Goal: Use online tool/utility: Utilize a website feature to perform a specific function

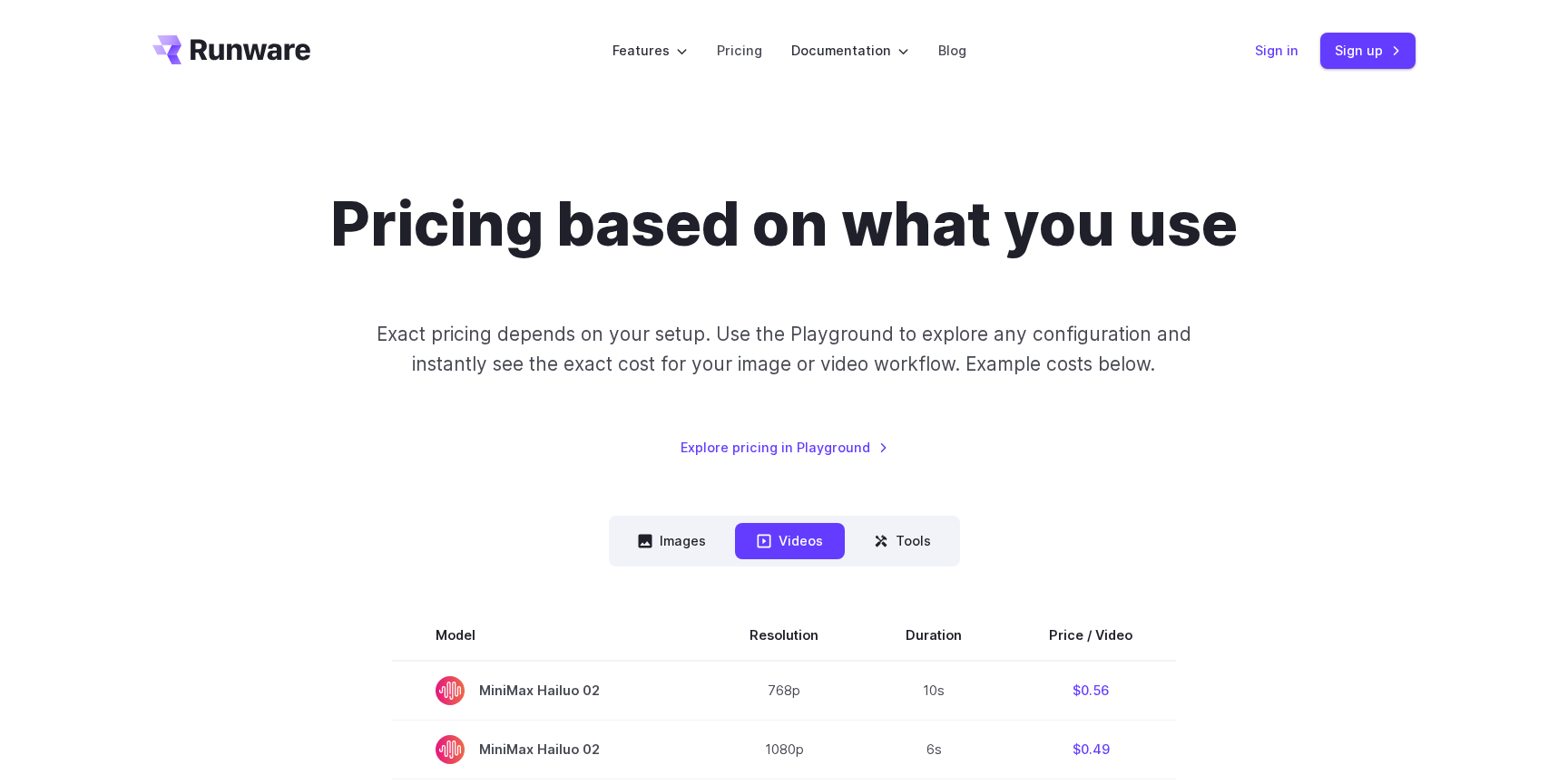
click at [1289, 59] on link "Sign in" at bounding box center [1277, 50] width 44 height 21
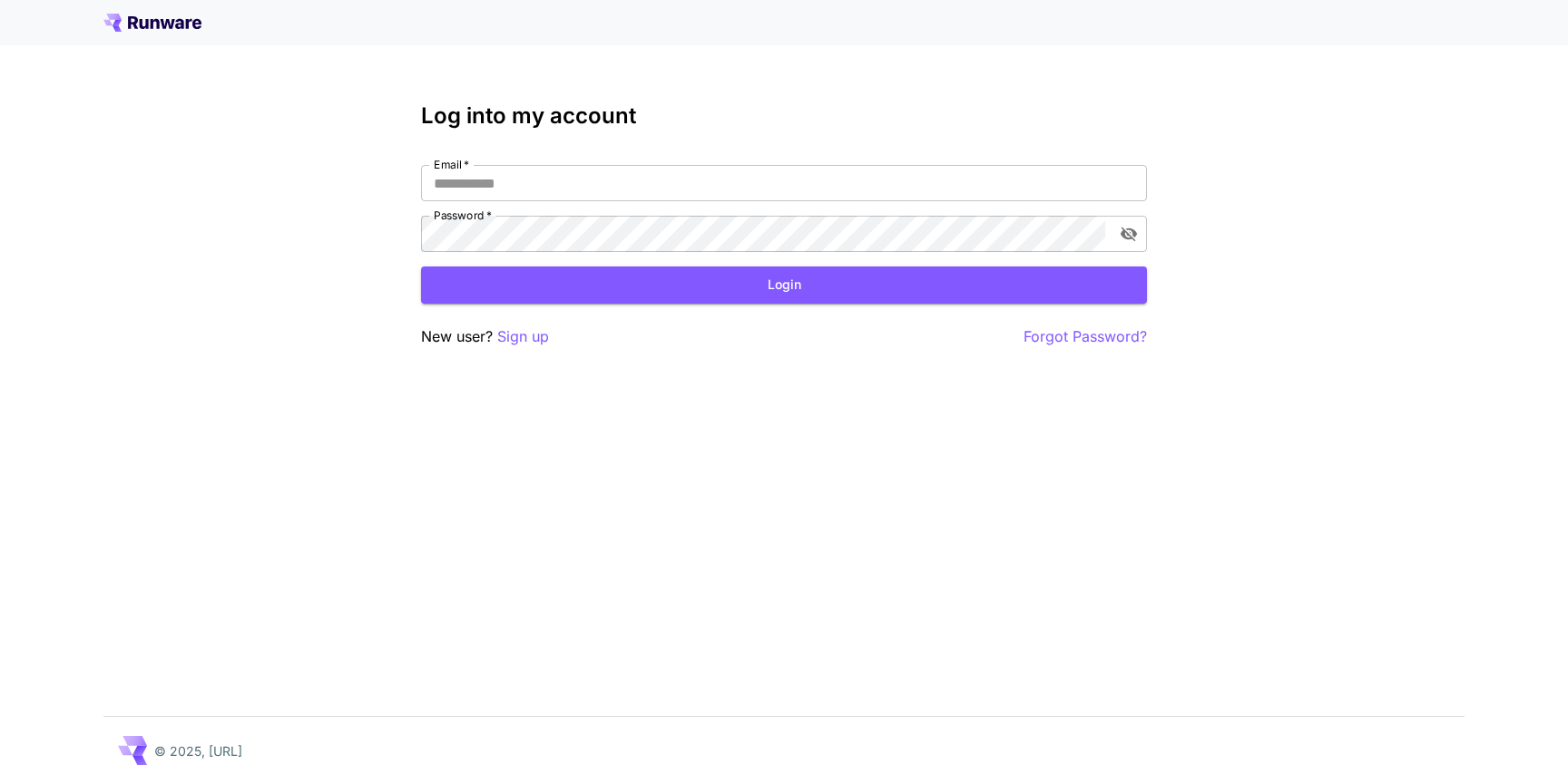
type input "**********"
click at [710, 273] on button "Login" at bounding box center [784, 284] width 726 height 37
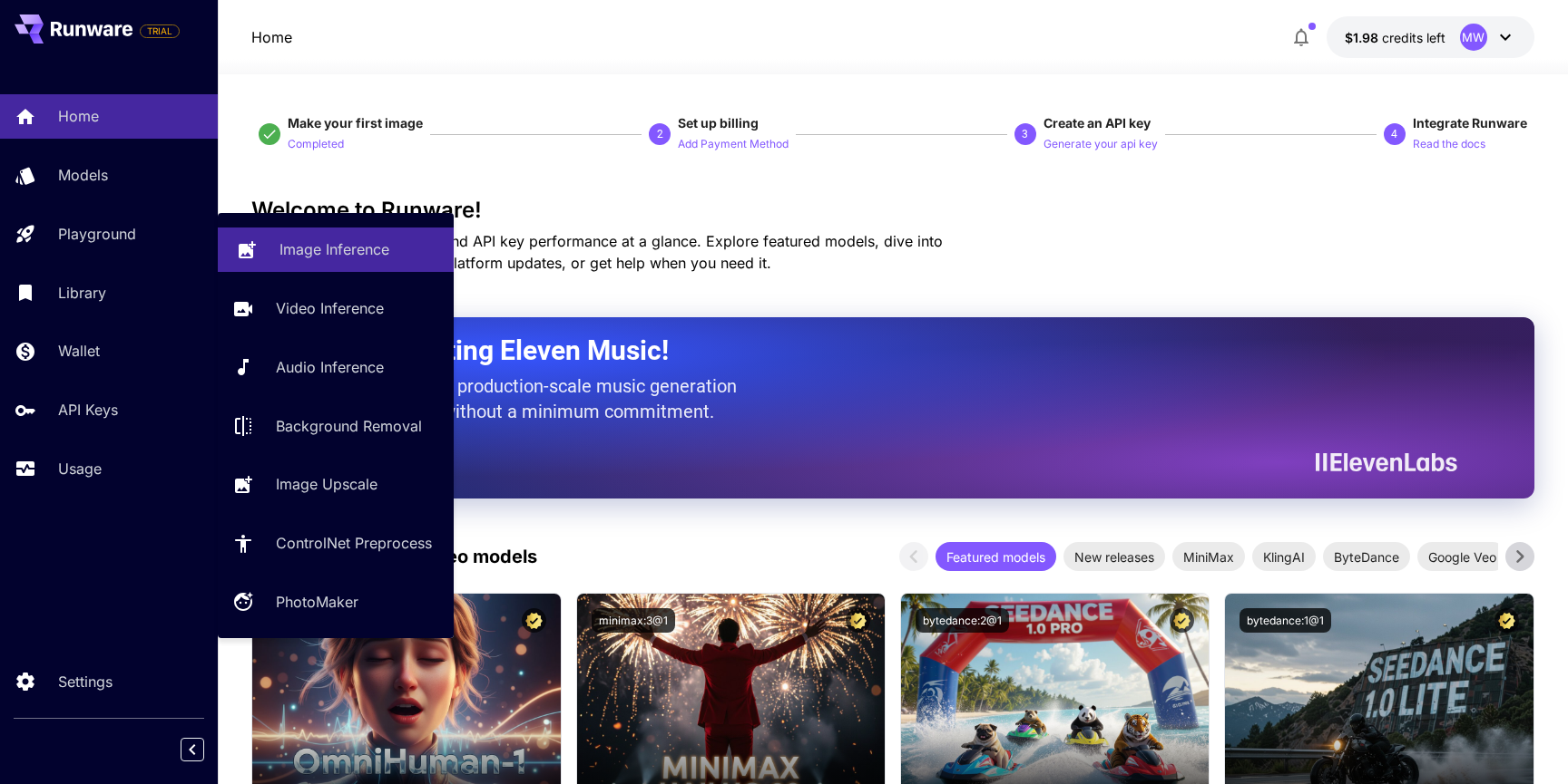
click at [343, 248] on p "Image Inference" at bounding box center [334, 249] width 110 height 22
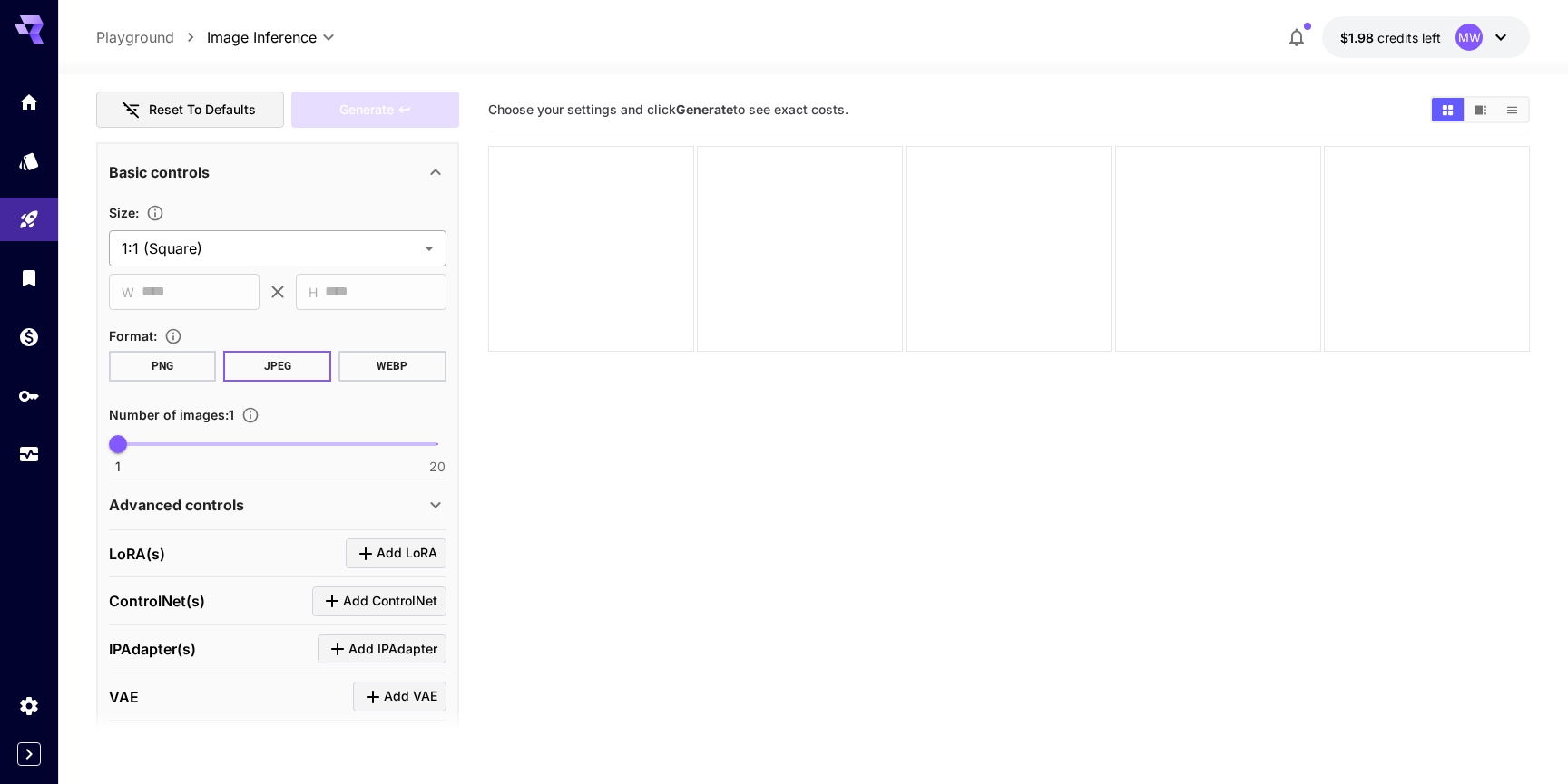
scroll to position [293, 0]
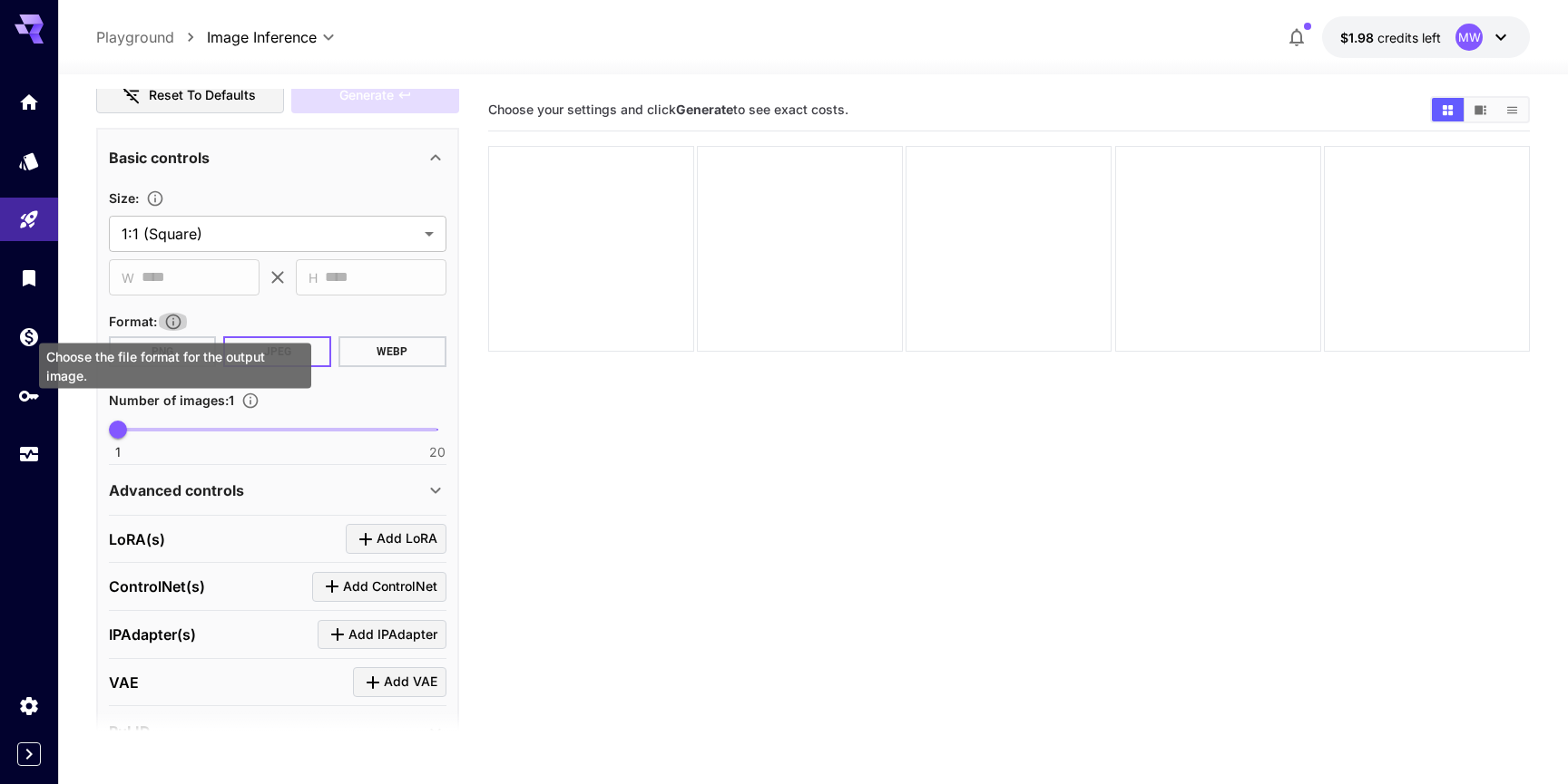
click at [176, 325] on icon "Choose the file format for the output image." at bounding box center [174, 322] width 18 height 18
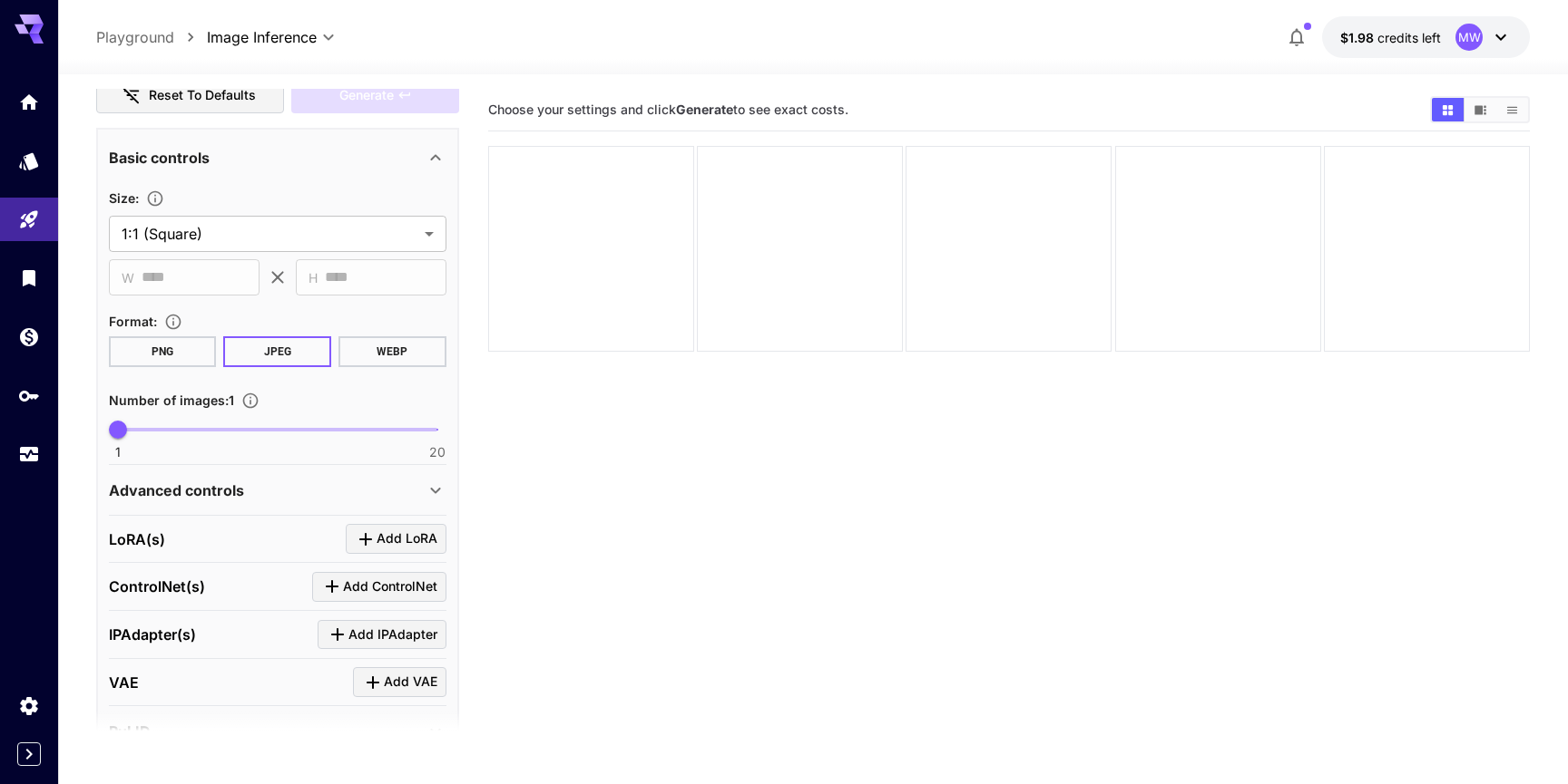
click at [383, 357] on button "WEBP" at bounding box center [392, 351] width 108 height 31
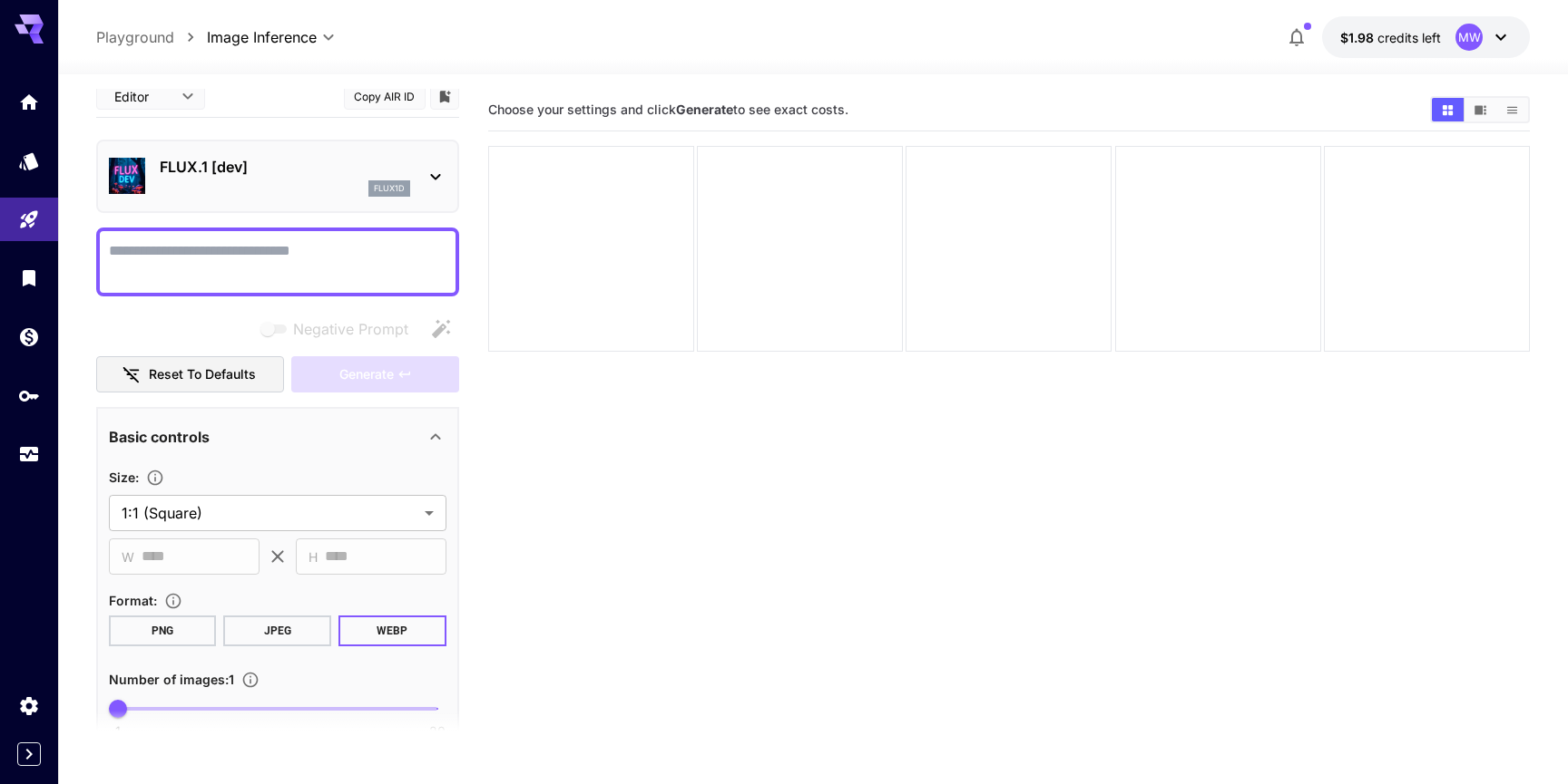
scroll to position [0, 0]
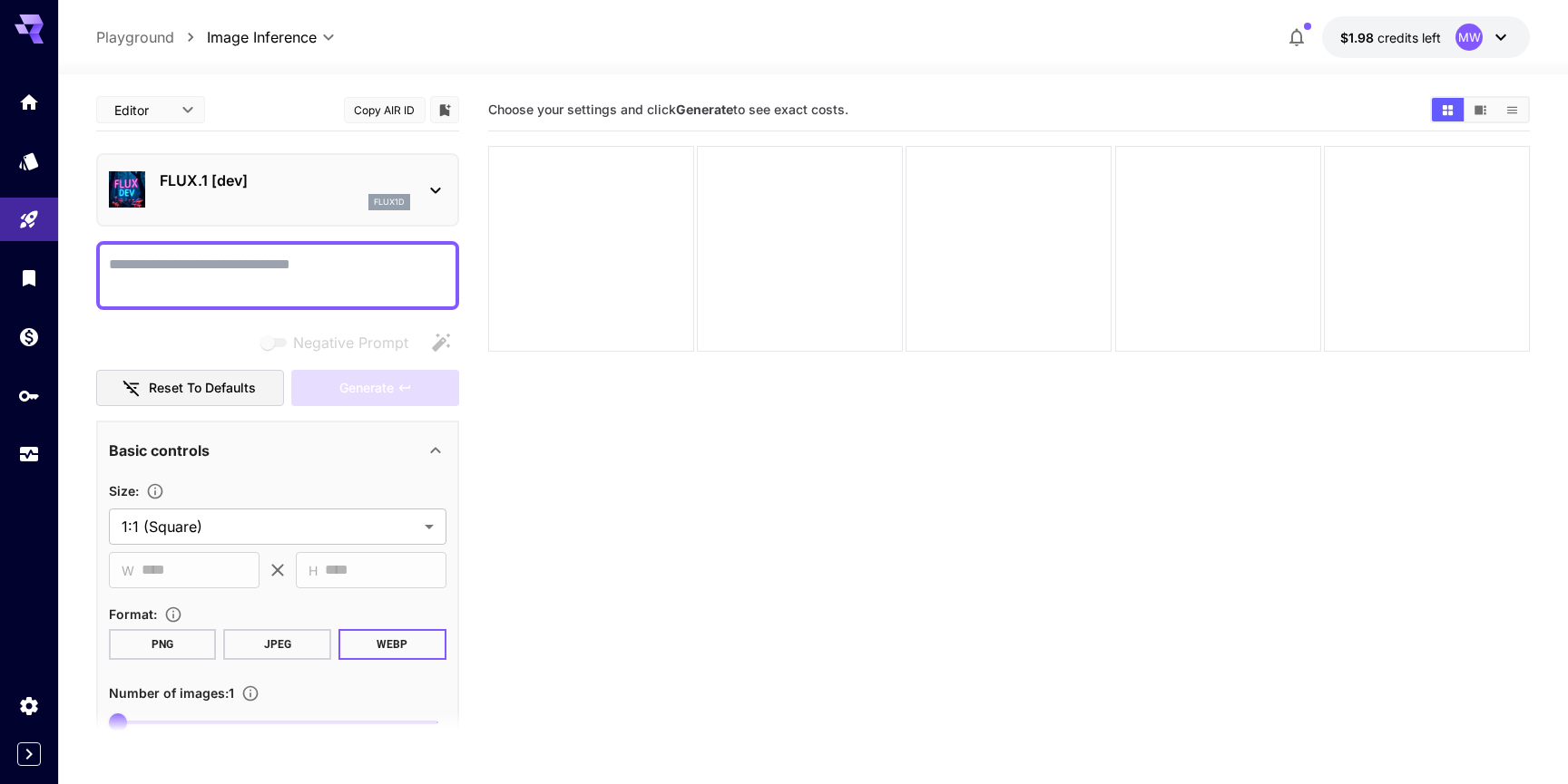
click at [305, 176] on p "FLUX.1 [dev]" at bounding box center [284, 181] width 251 height 22
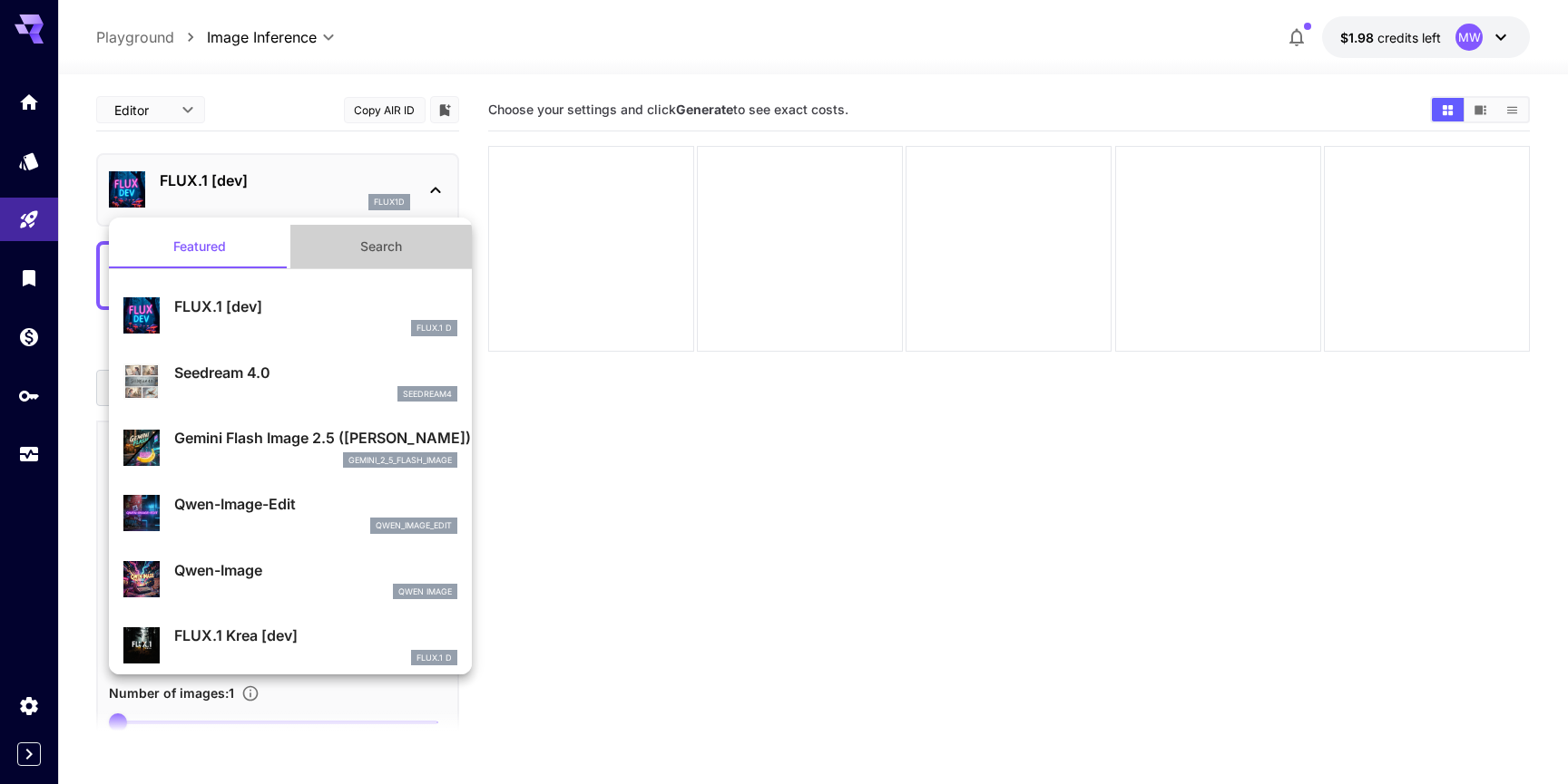
click at [383, 251] on button "Search" at bounding box center [381, 246] width 182 height 44
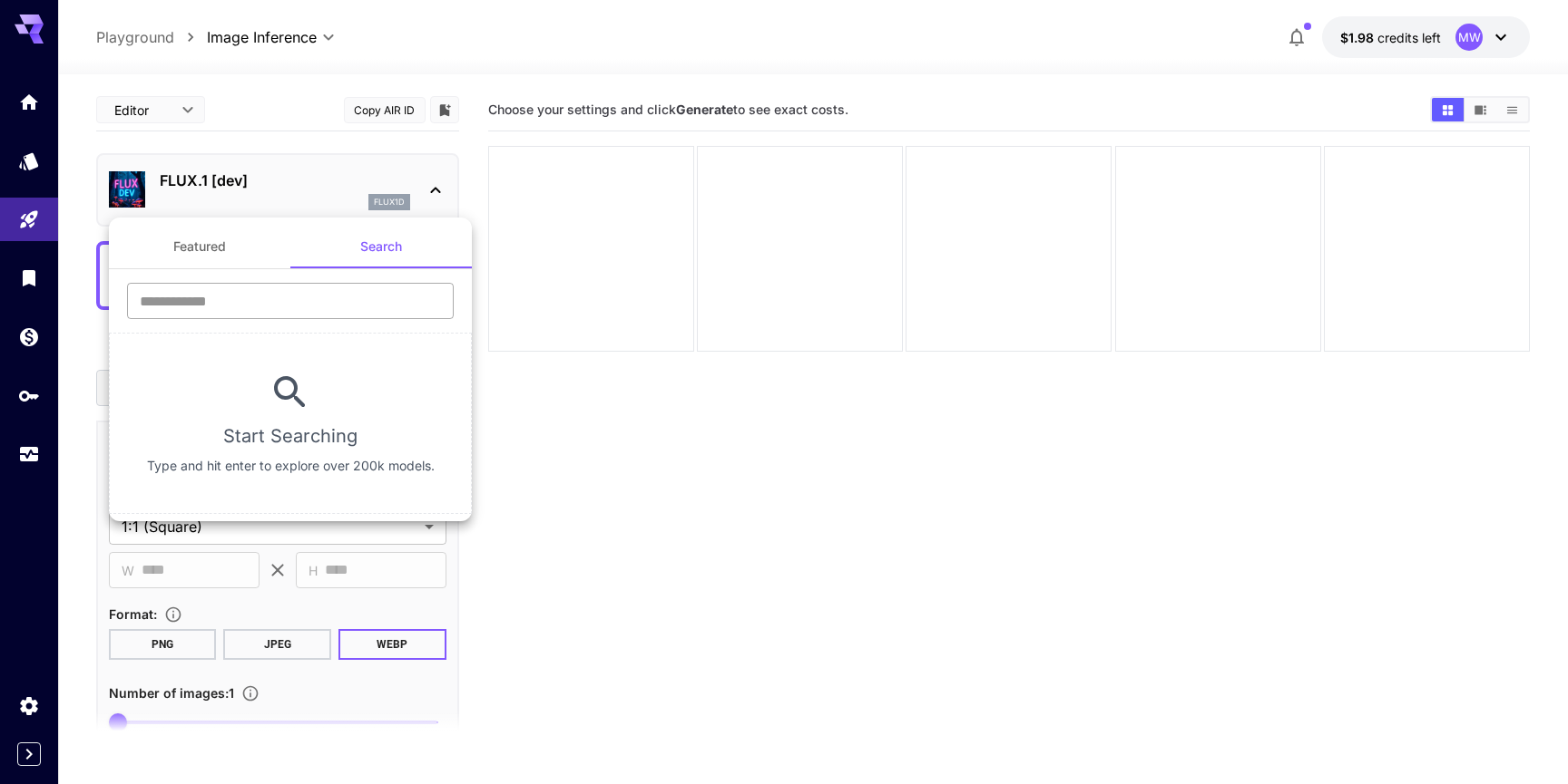
click at [282, 304] on input "text" at bounding box center [289, 301] width 326 height 36
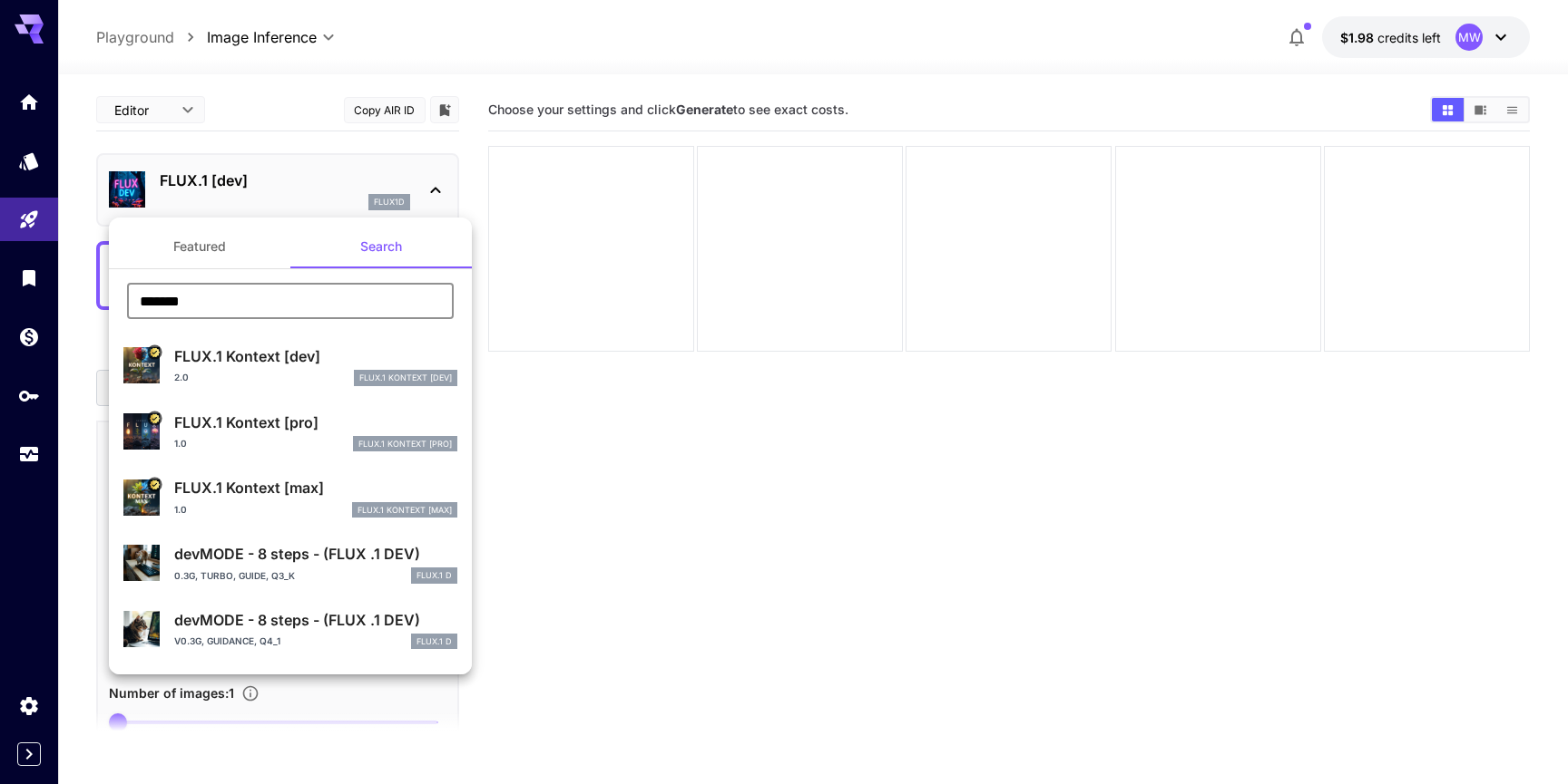
type input "******"
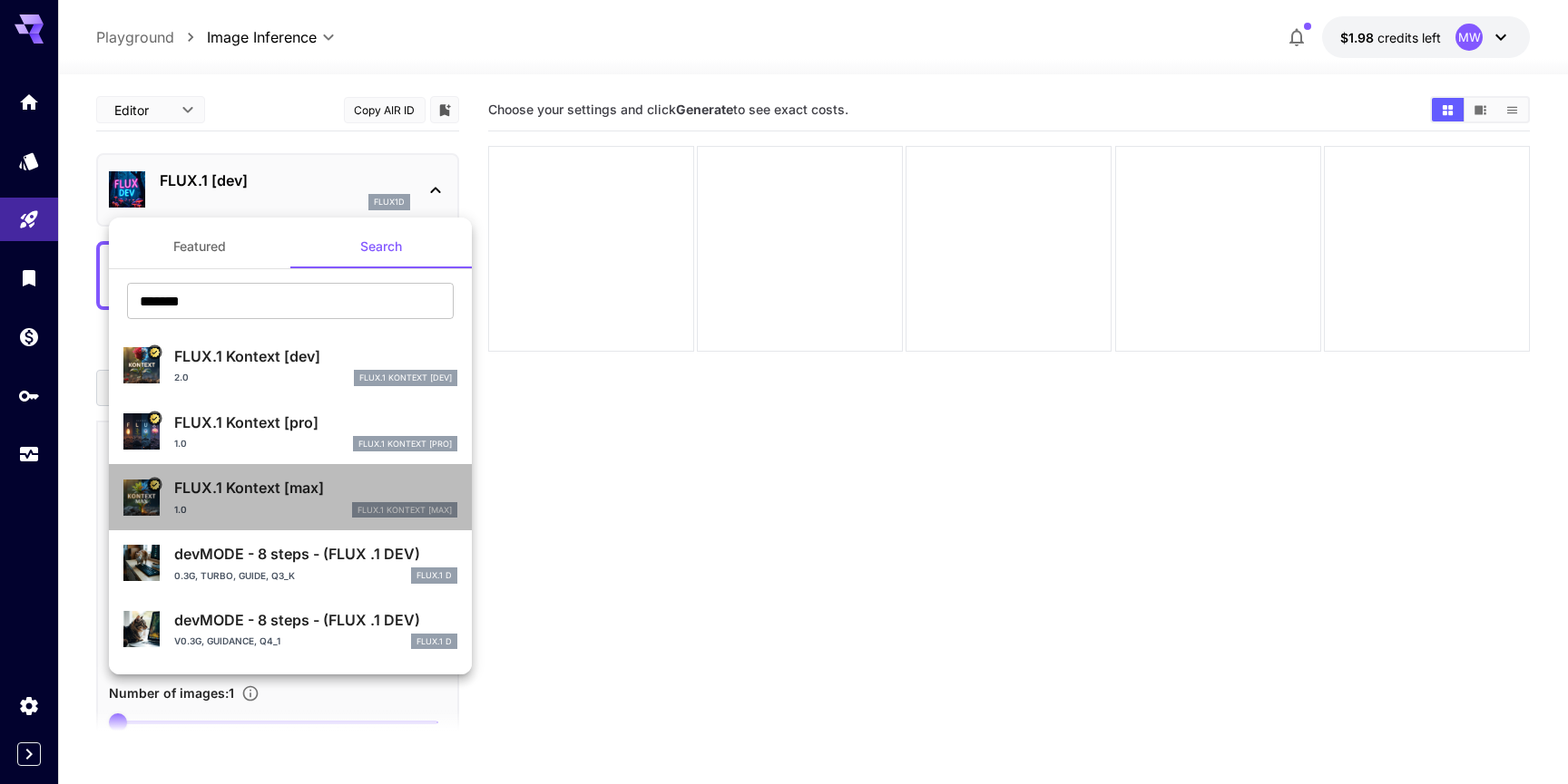
click at [255, 511] on div "1.0 FLUX.1 Kontext [max]" at bounding box center [316, 511] width 283 height 16
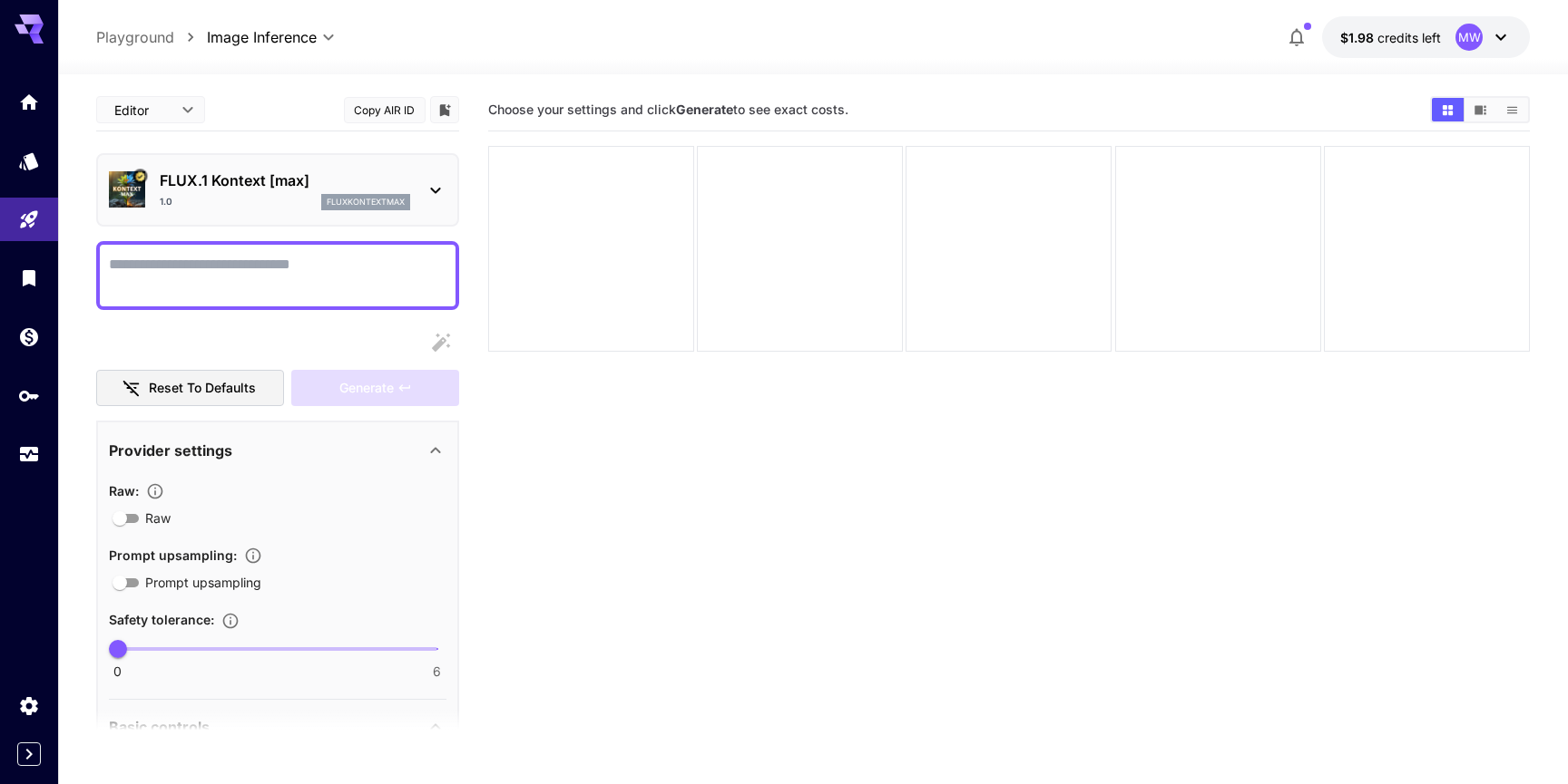
click at [302, 278] on textarea "Raw" at bounding box center [277, 276] width 337 height 44
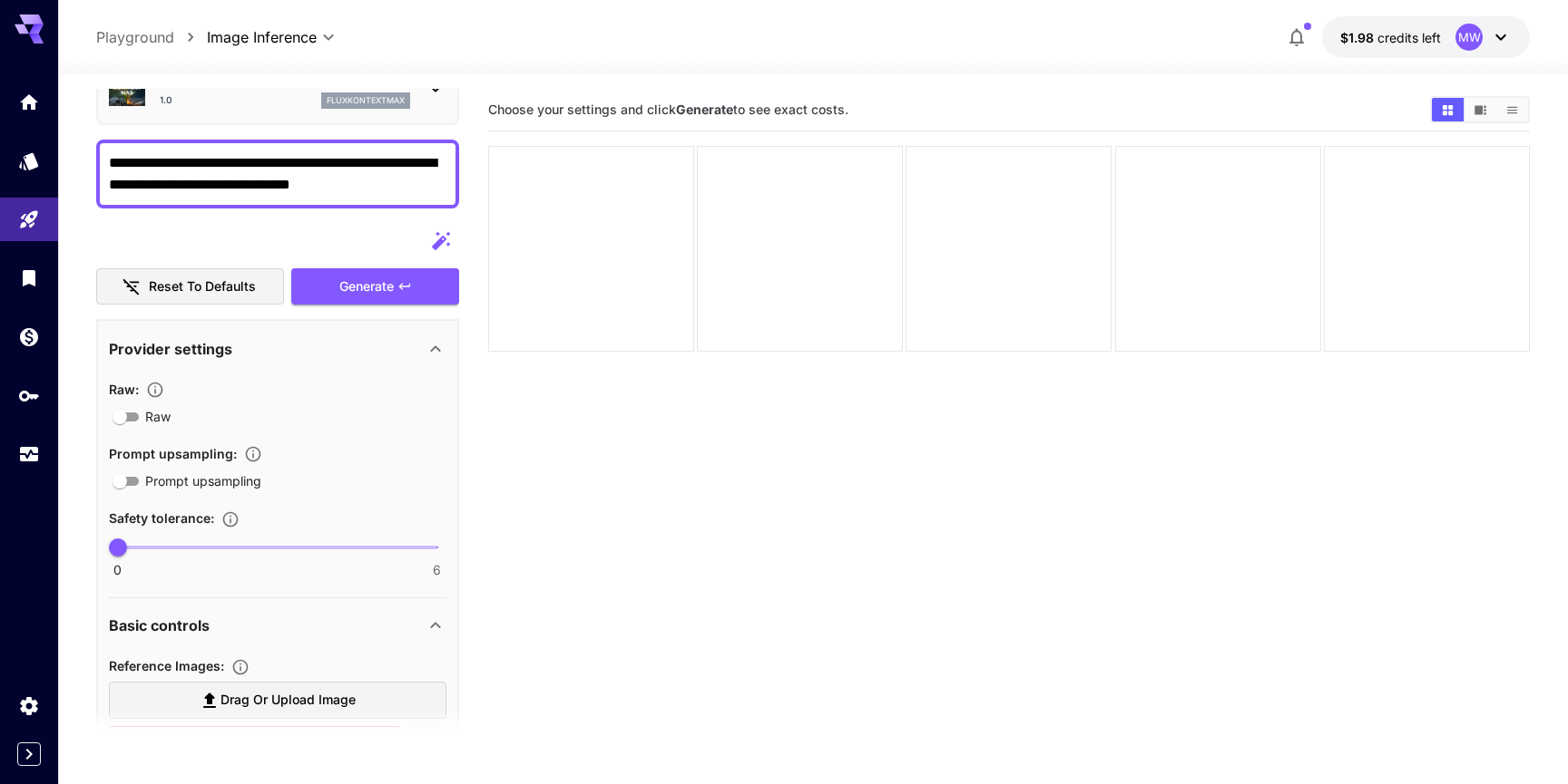
scroll to position [134, 0]
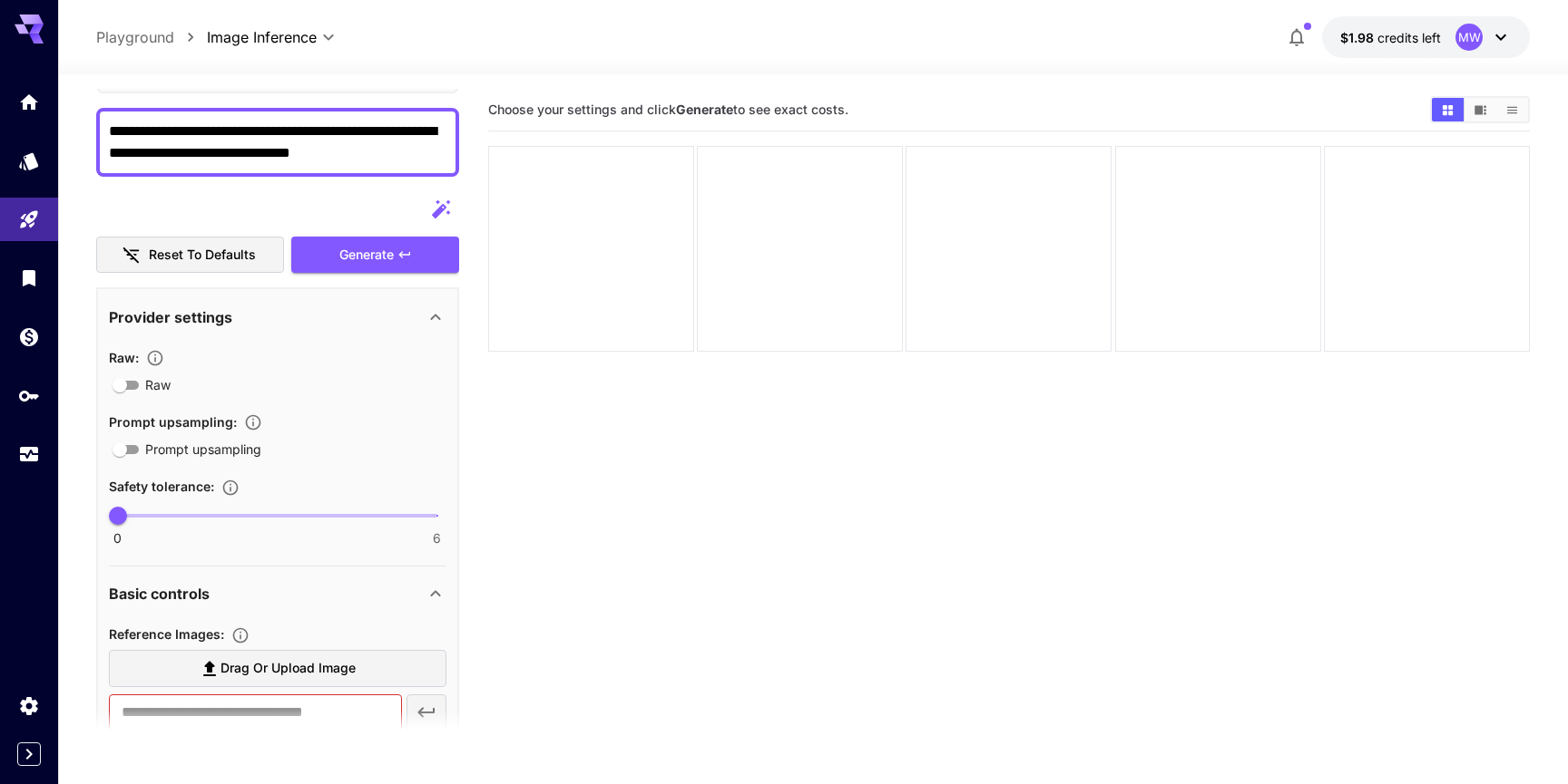
click at [161, 354] on icon "Controls the level of post-processing applied to generated images." at bounding box center [155, 358] width 18 height 18
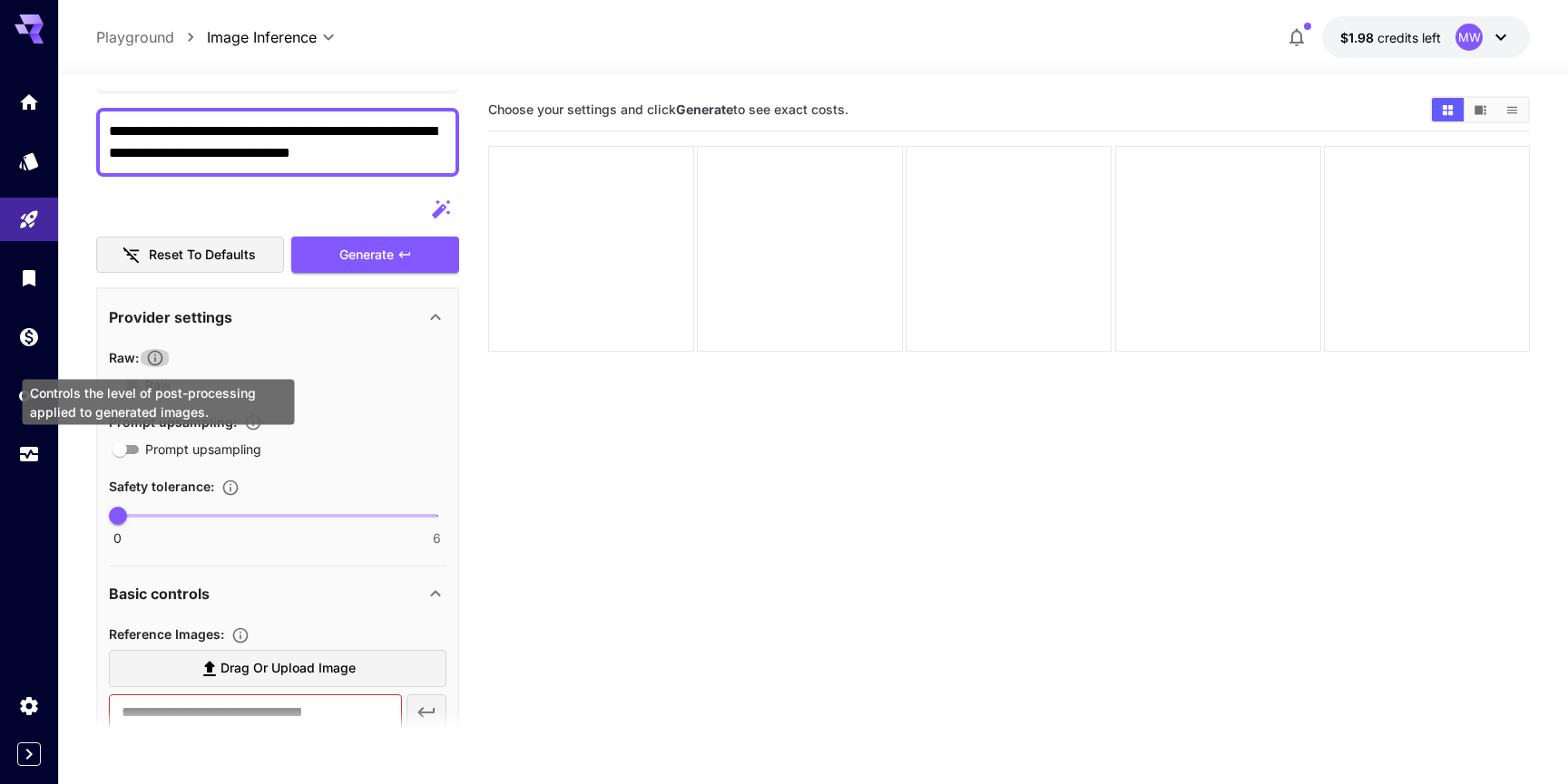
click at [161, 354] on icon "Controls the level of post-processing applied to generated images." at bounding box center [155, 358] width 18 height 18
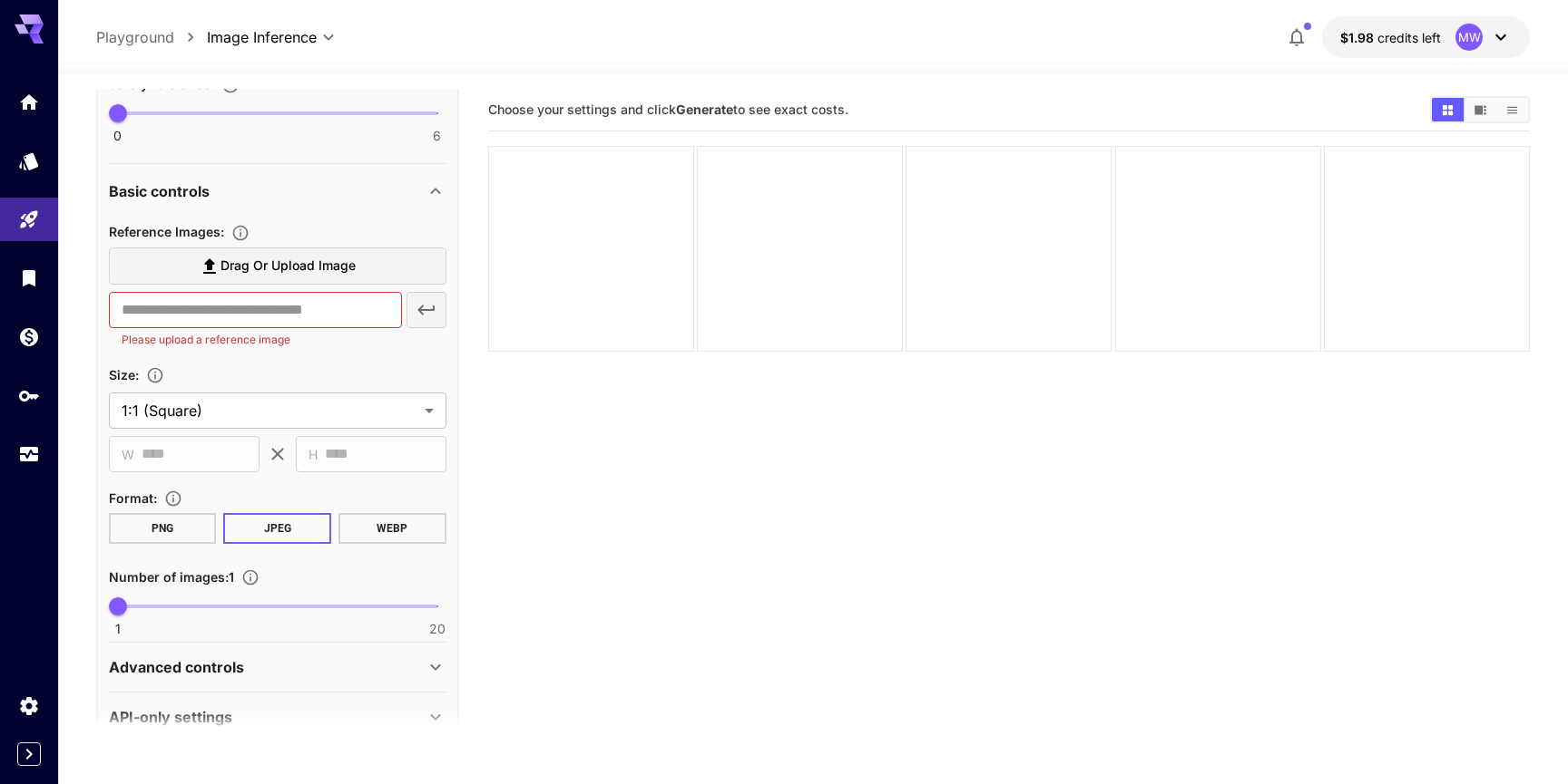
scroll to position [539, 0]
click at [254, 234] on button "Upload a reference image to guide the result. This is needed for Image-to-Image…" at bounding box center [241, 230] width 33 height 18
click at [310, 226] on div "Reference Images :" at bounding box center [277, 228] width 337 height 22
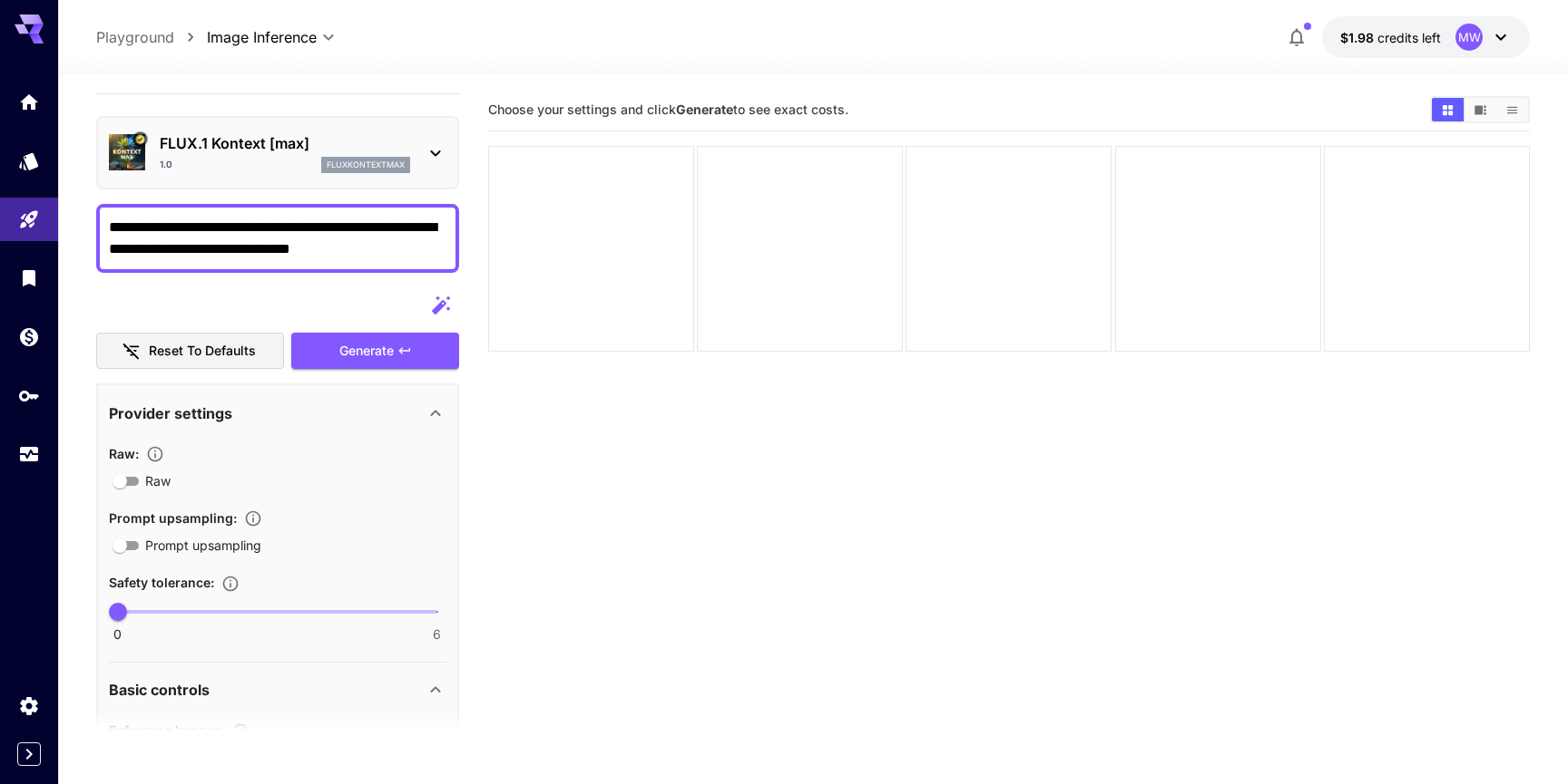
scroll to position [0, 0]
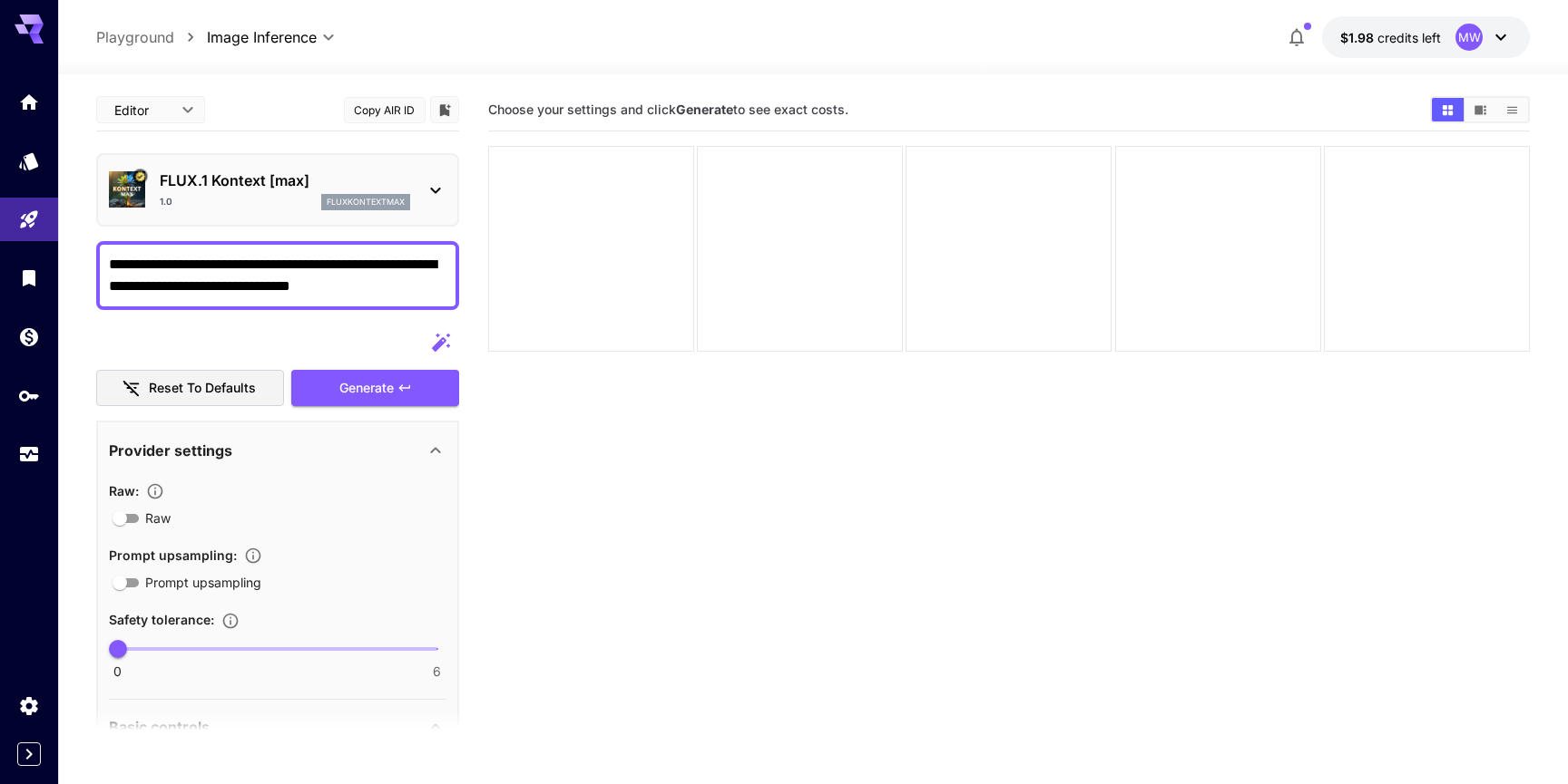
click at [299, 193] on div "FLUX.1 Kontext [max] 1.0 fluxkontextmax" at bounding box center [284, 190] width 251 height 41
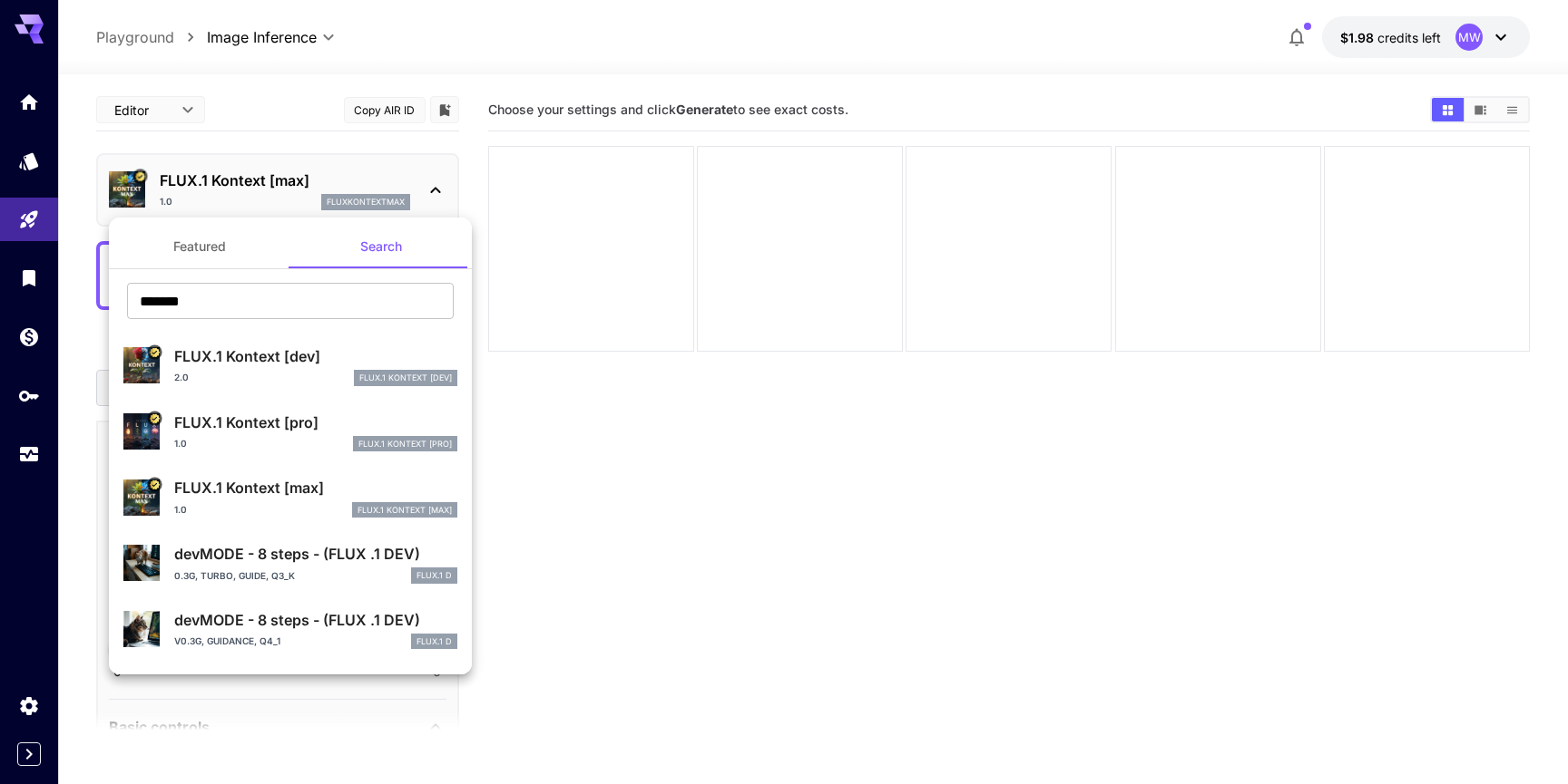
click at [264, 409] on div "FLUX.1 Kontext [pro] 1.0 FLUX.1 Kontext [pro]" at bounding box center [290, 431] width 334 height 55
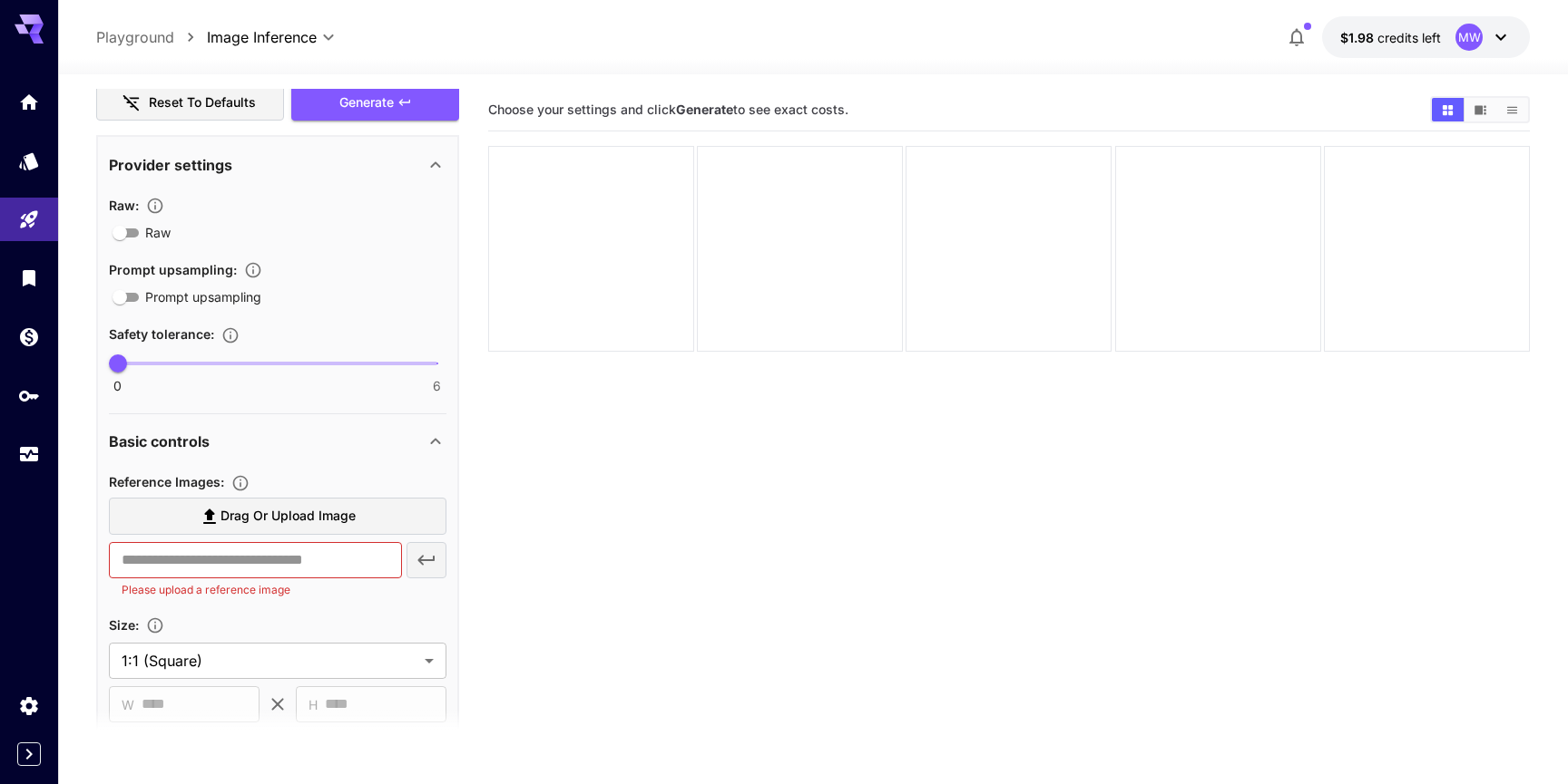
scroll to position [305, 0]
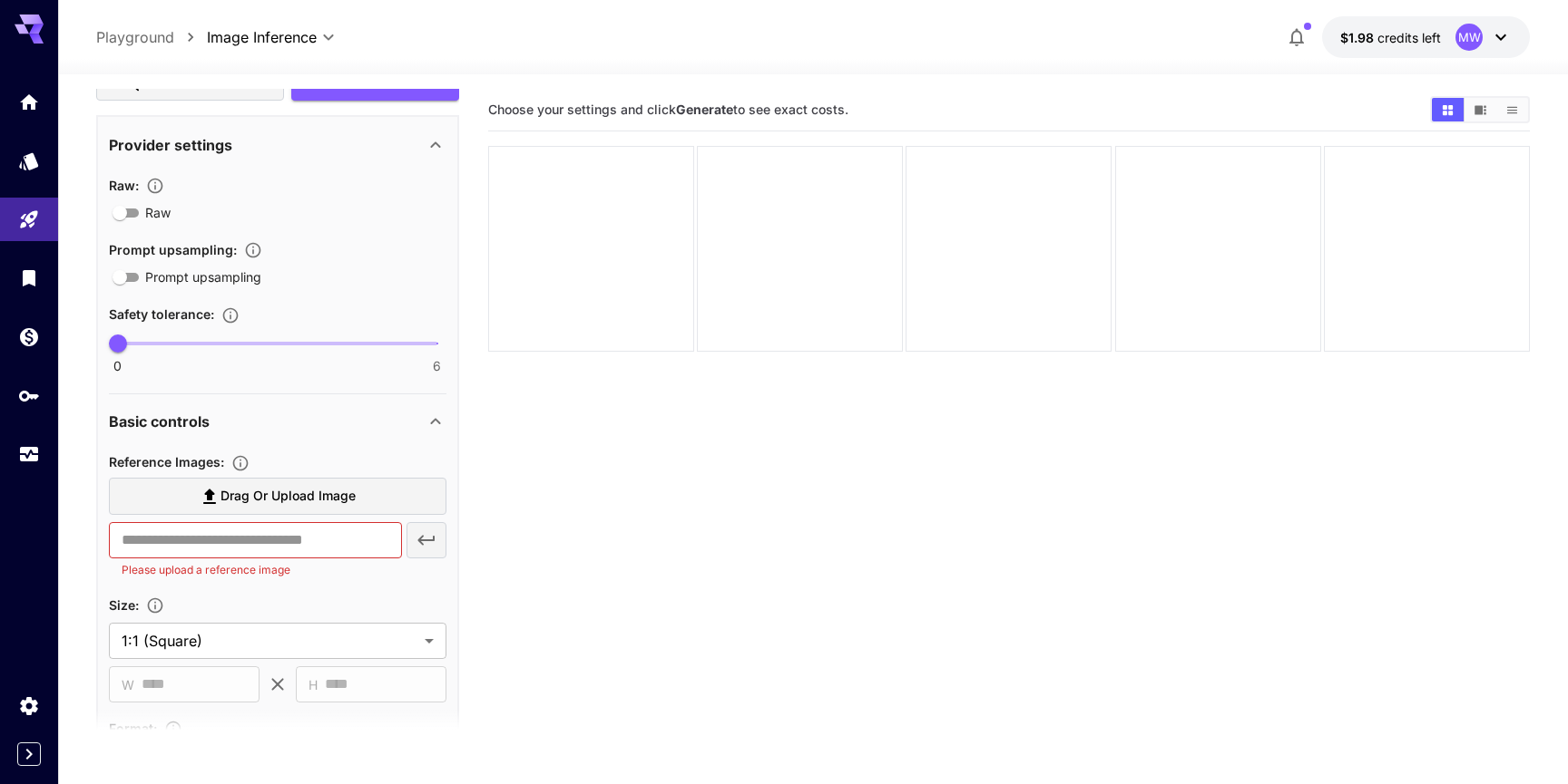
click at [444, 419] on icon at bounding box center [435, 422] width 22 height 22
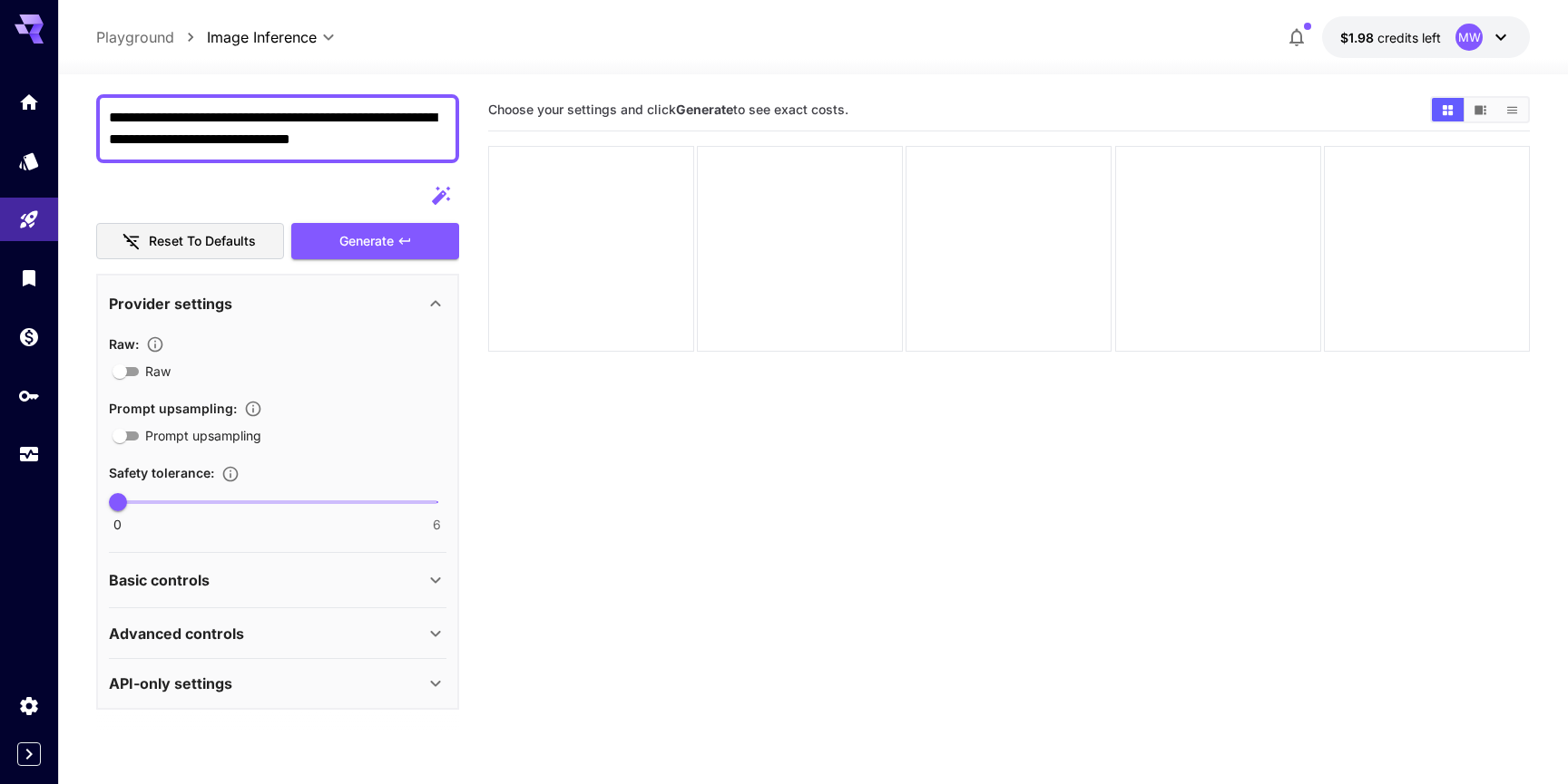
scroll to position [36, 0]
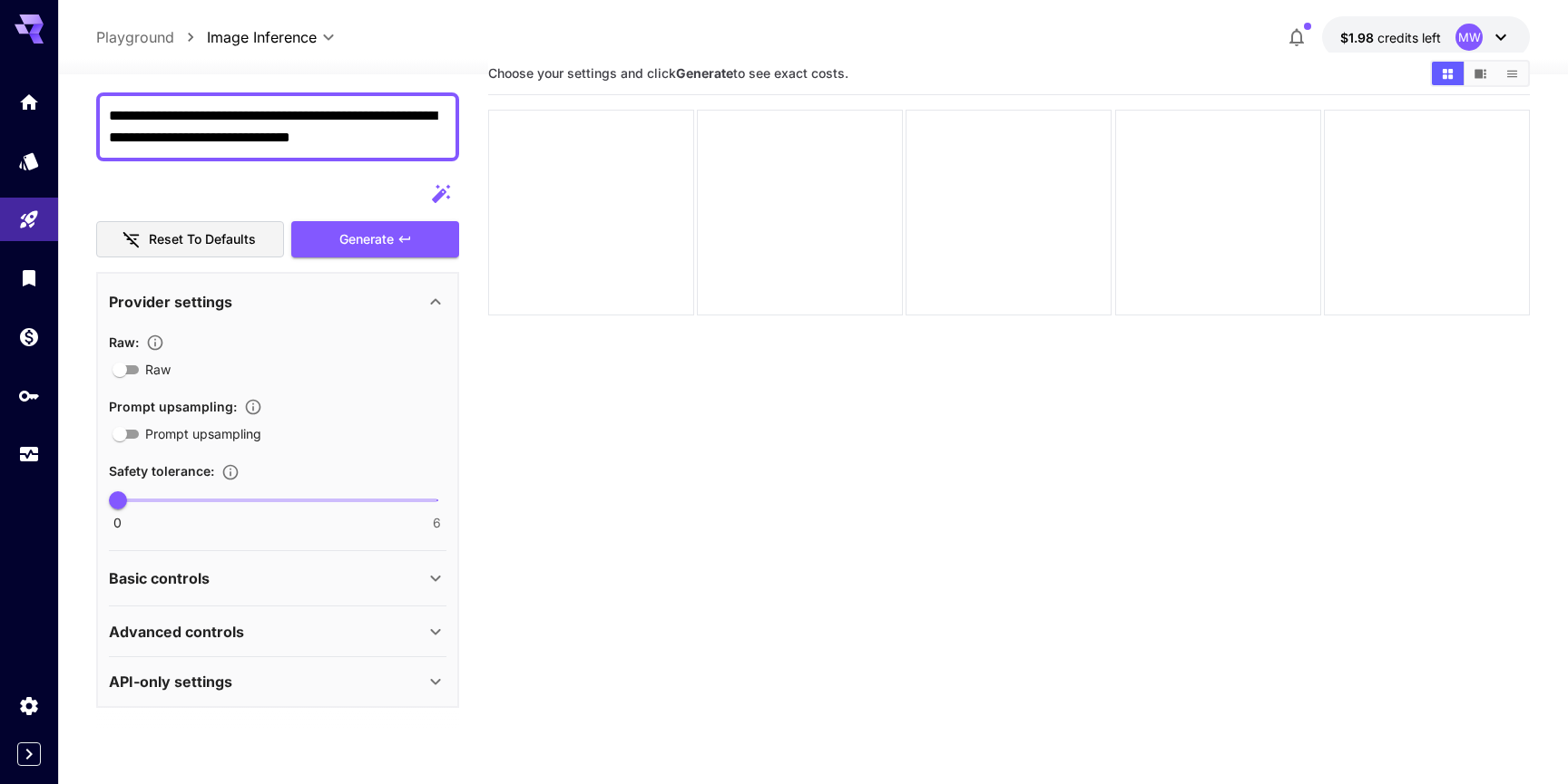
click at [434, 578] on icon at bounding box center [435, 579] width 22 height 22
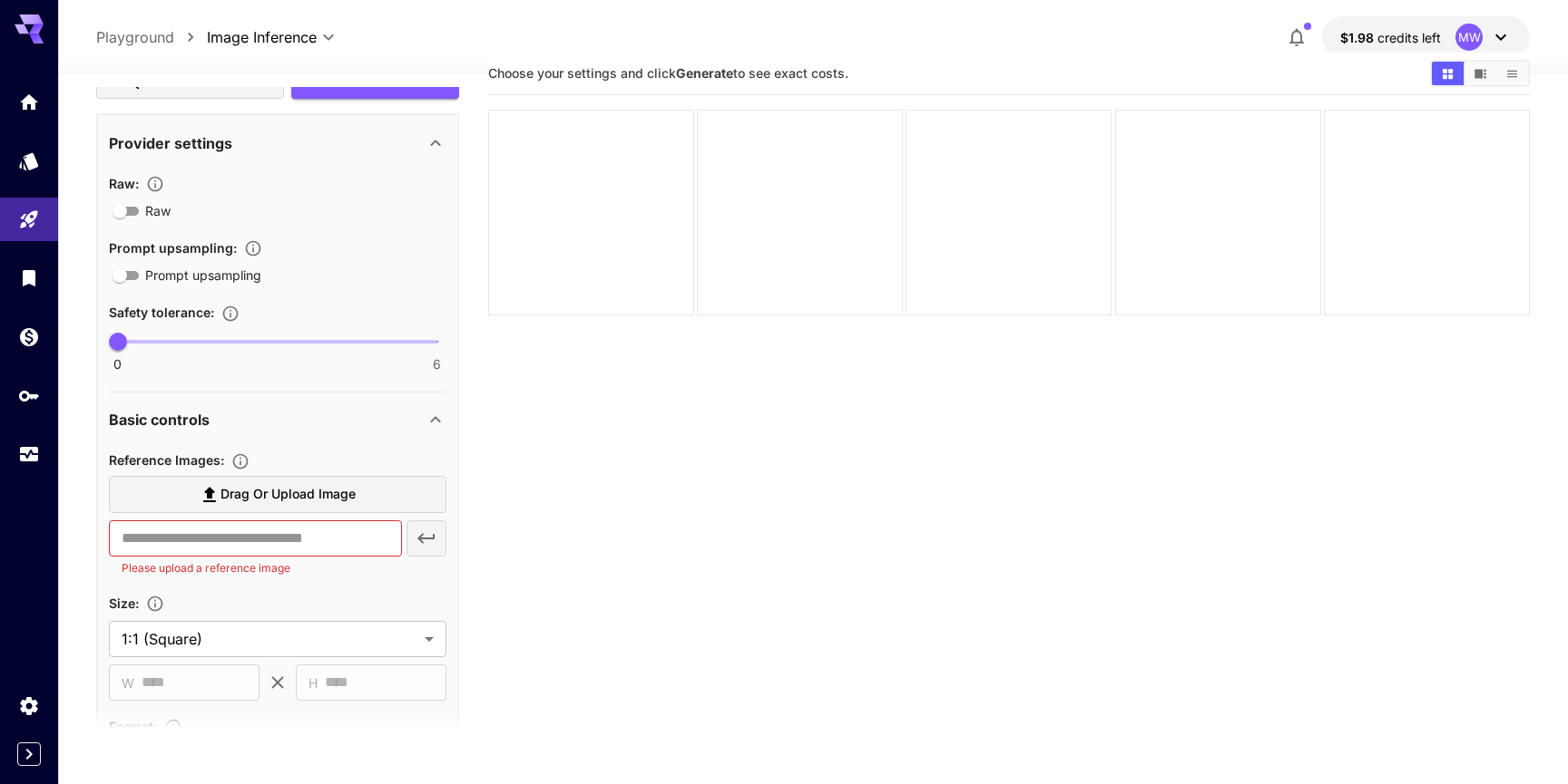
click at [430, 423] on icon at bounding box center [435, 420] width 22 height 22
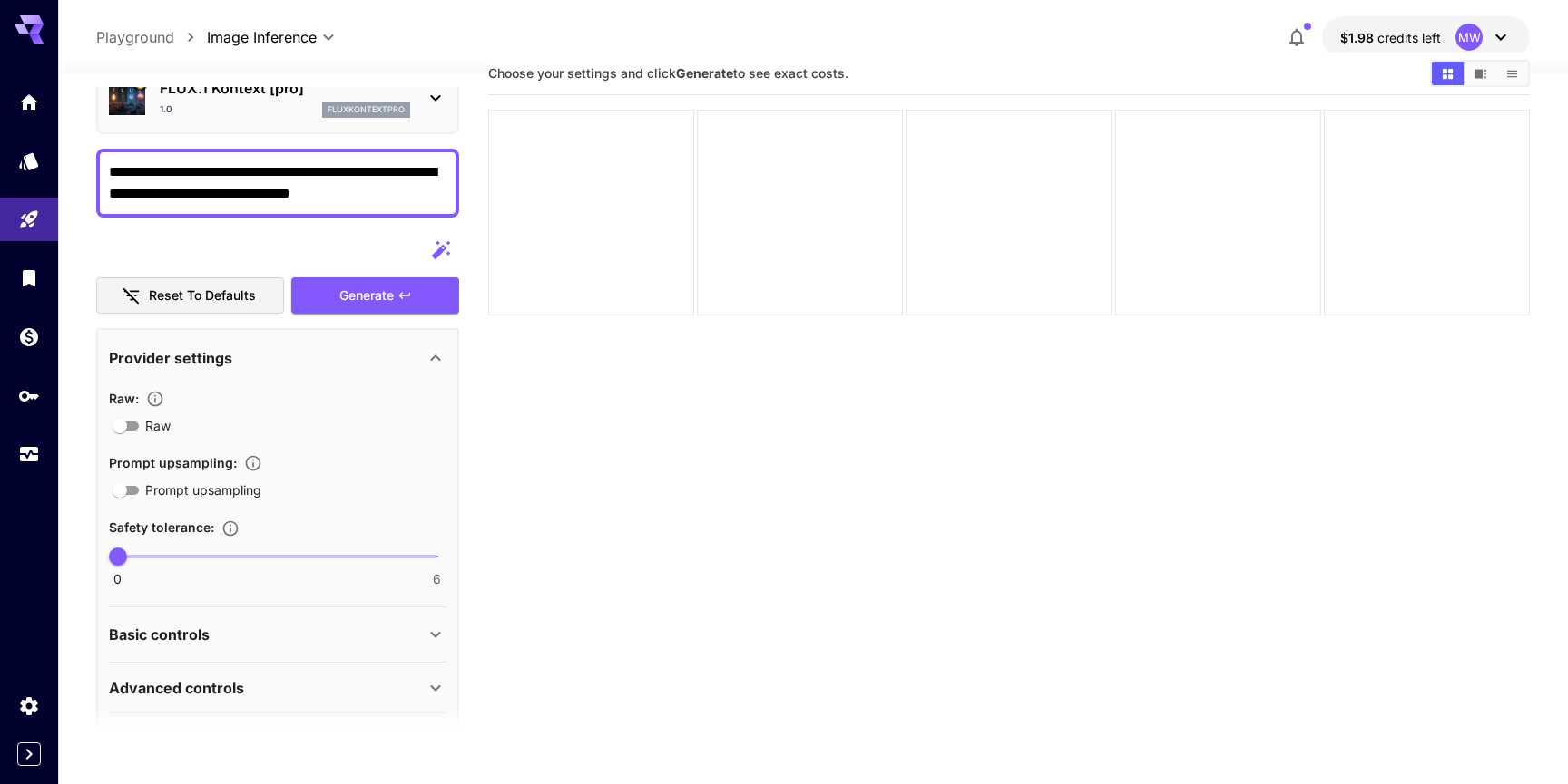
scroll to position [0, 0]
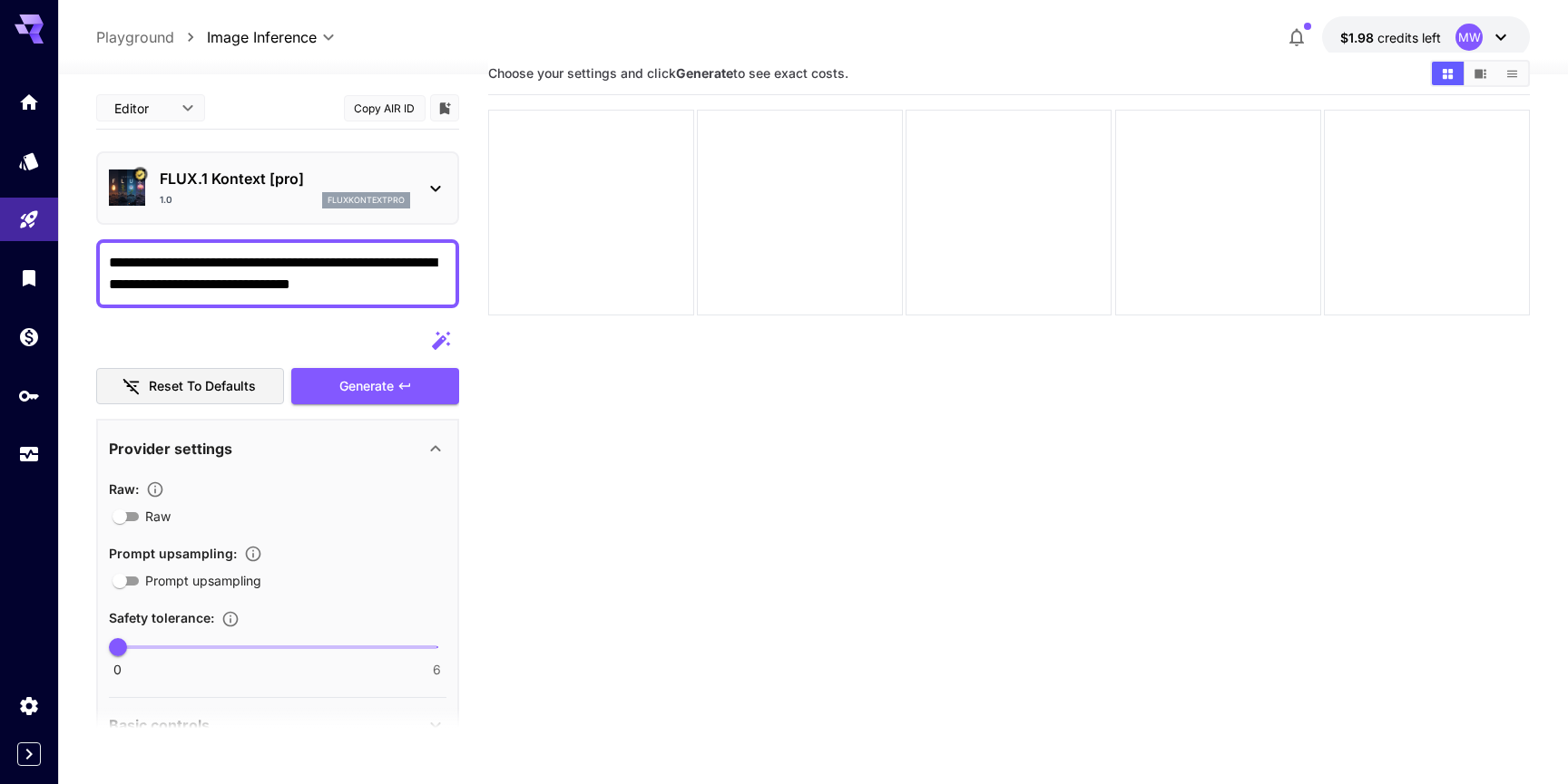
click at [288, 165] on div "FLUX.1 Kontext [pro] 1.0 fluxkontextpro" at bounding box center [277, 188] width 337 height 55
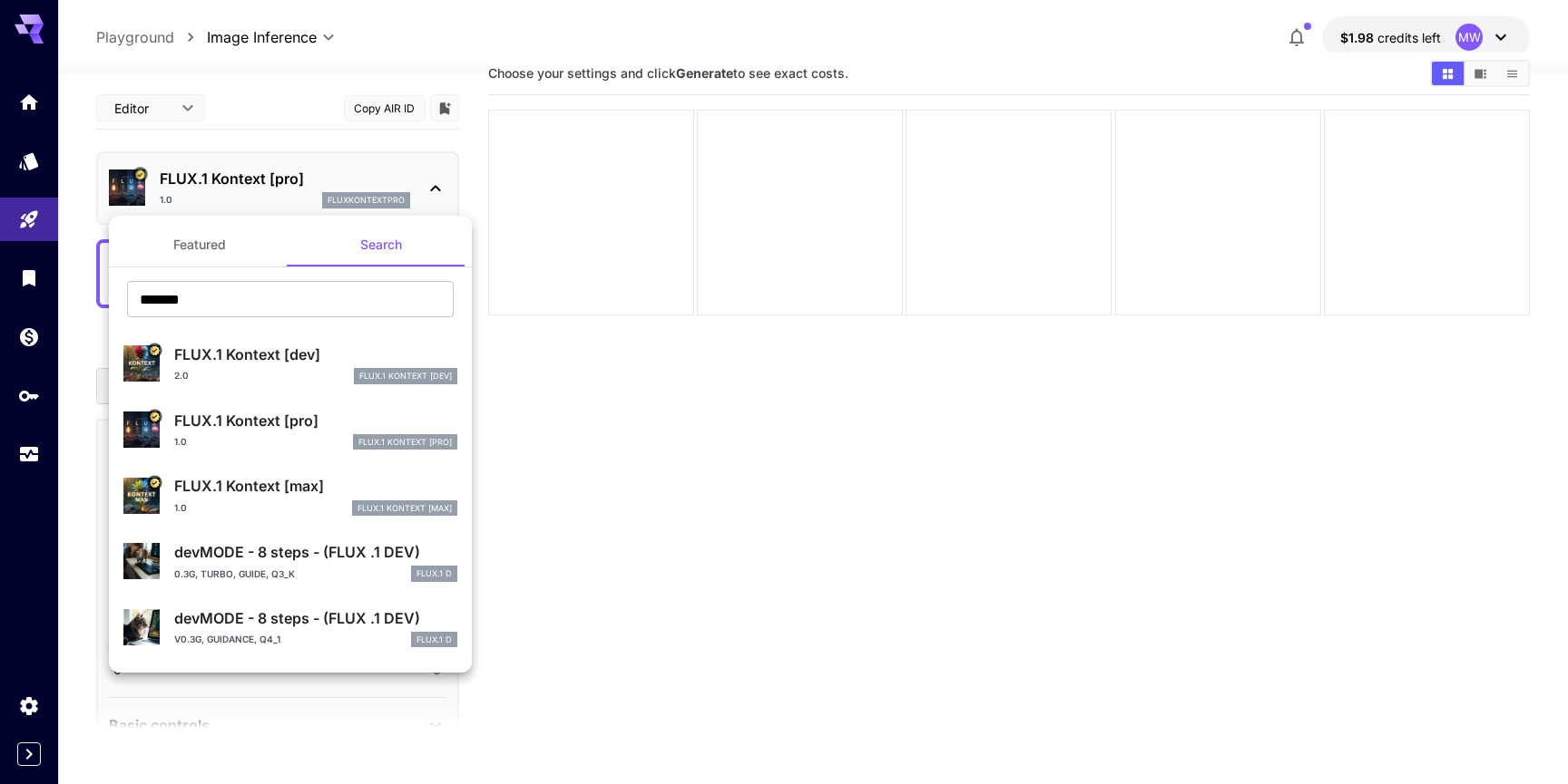
click at [294, 483] on p "FLUX.1 Kontext [max]" at bounding box center [316, 486] width 283 height 22
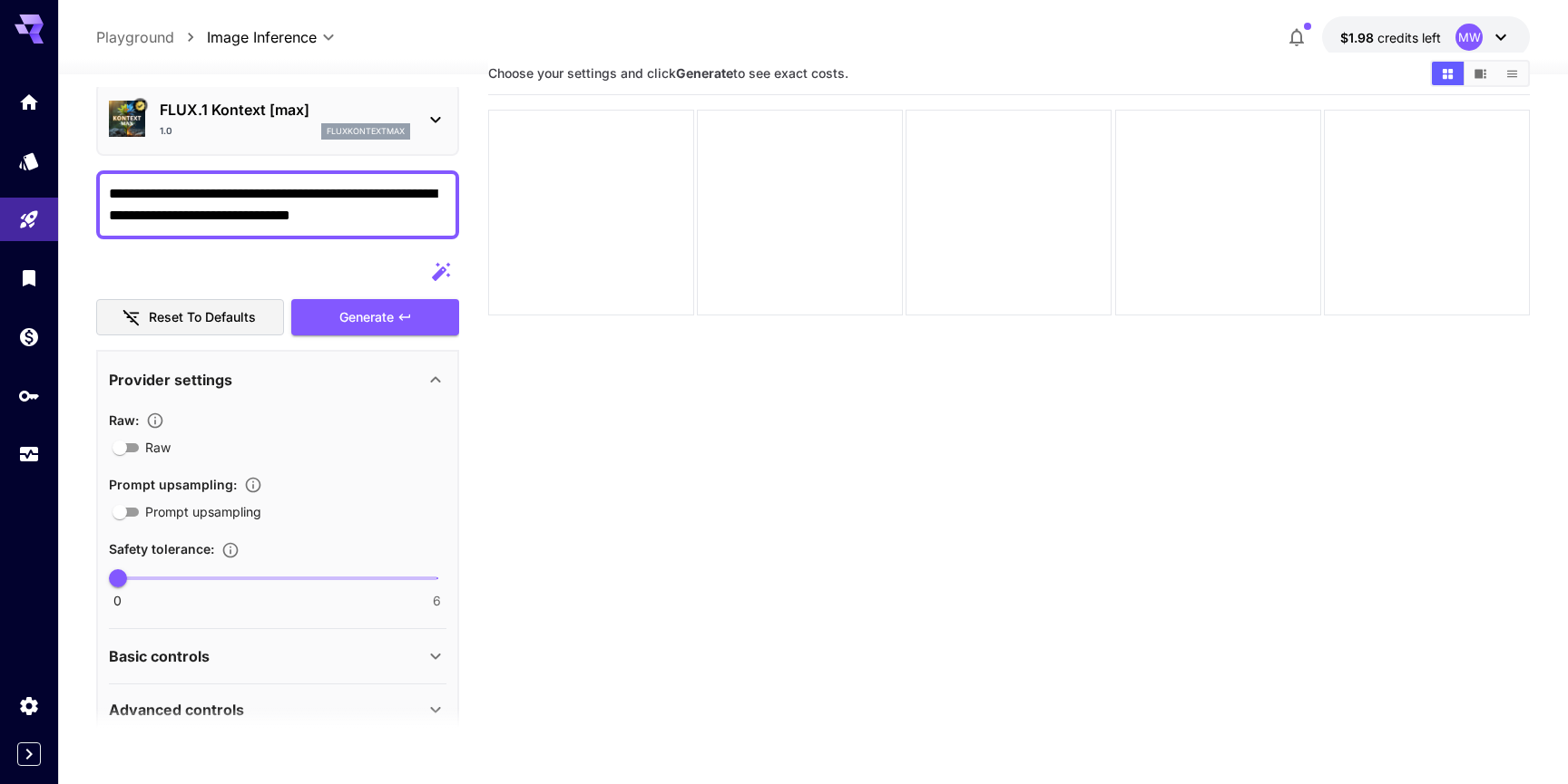
scroll to position [147, 0]
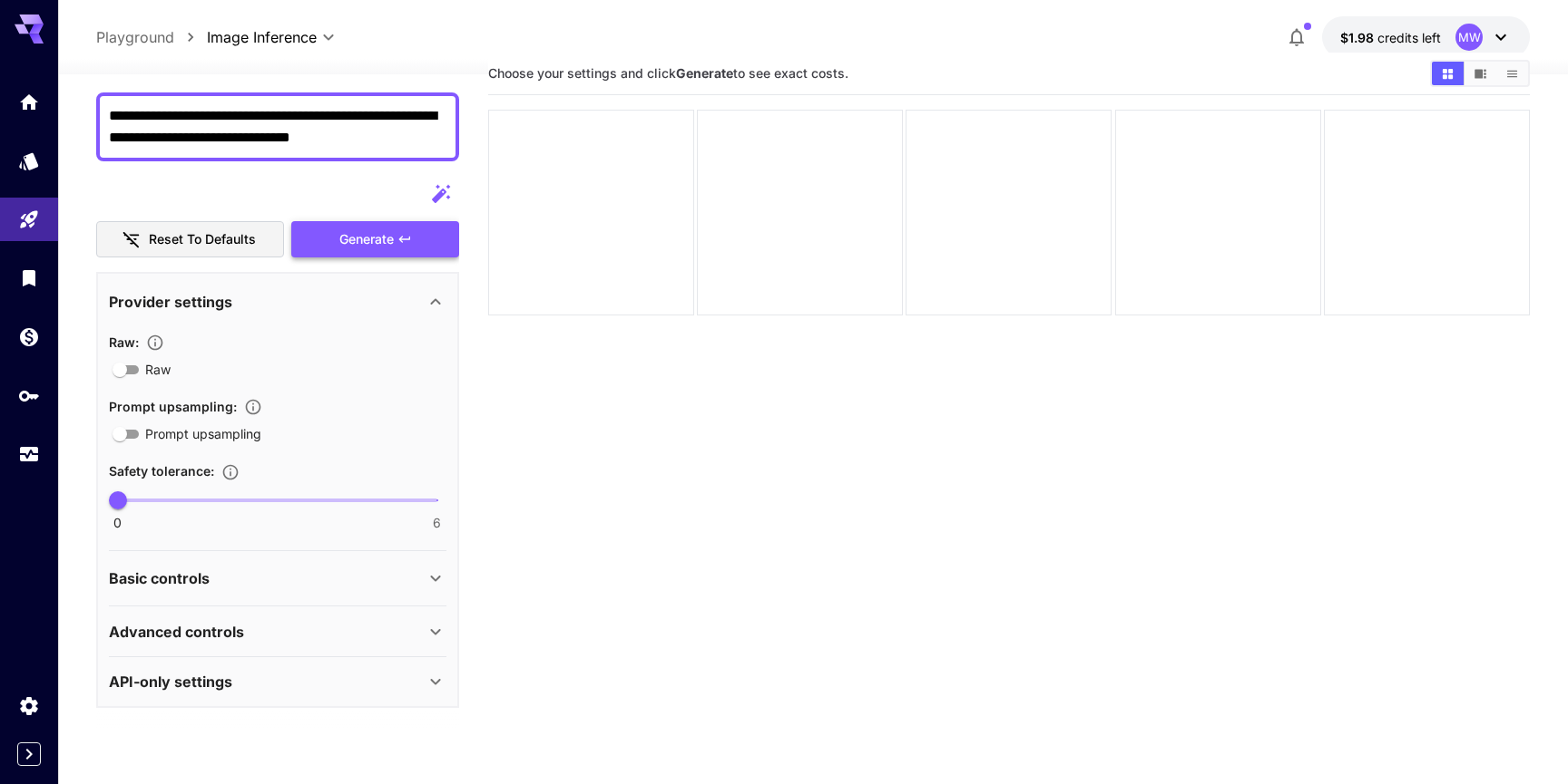
click at [399, 246] on button "Generate" at bounding box center [374, 239] width 167 height 37
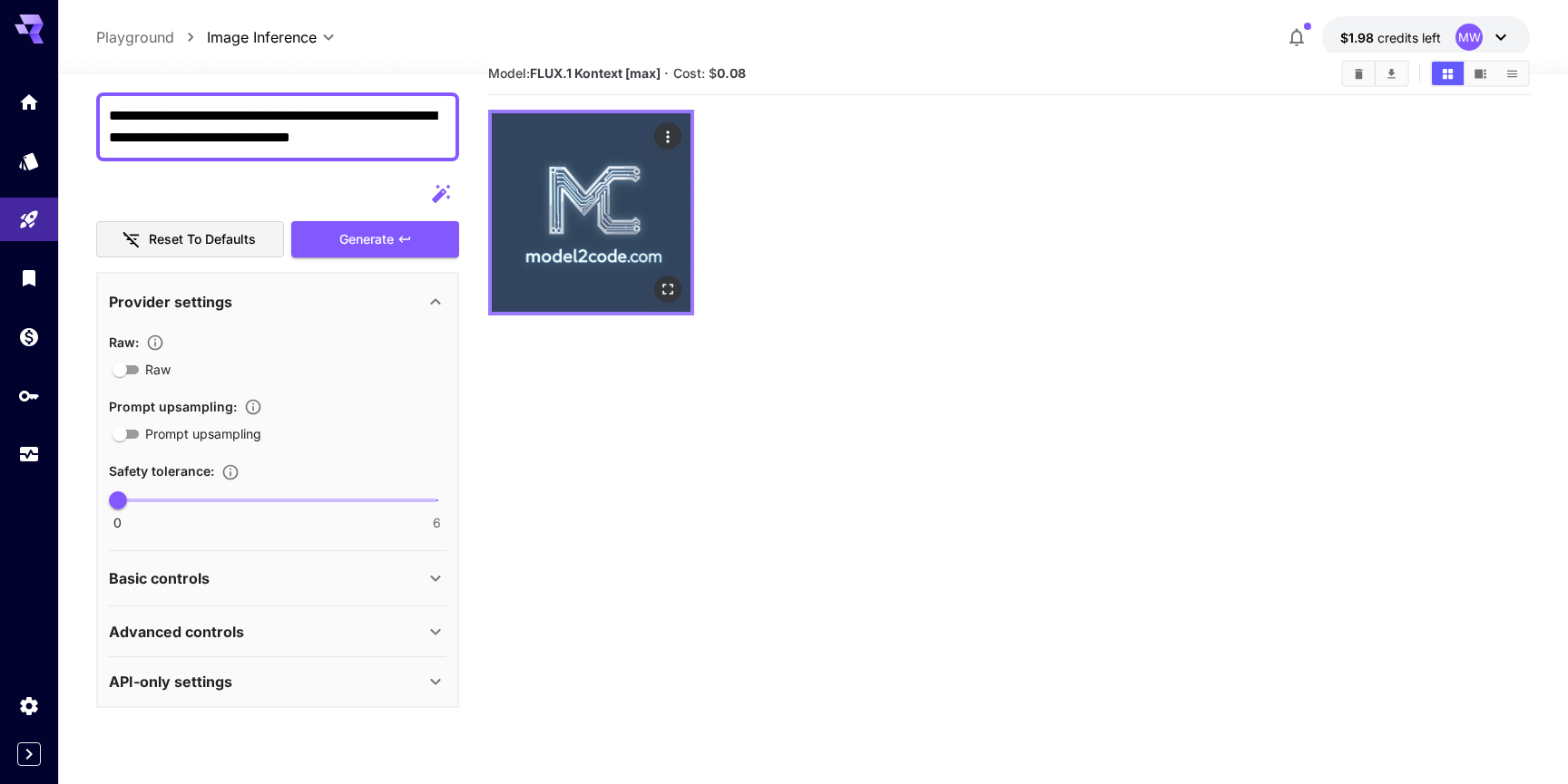
click at [629, 181] on img at bounding box center [591, 212] width 199 height 198
click at [670, 290] on icon "Open in fullscreen" at bounding box center [668, 289] width 18 height 18
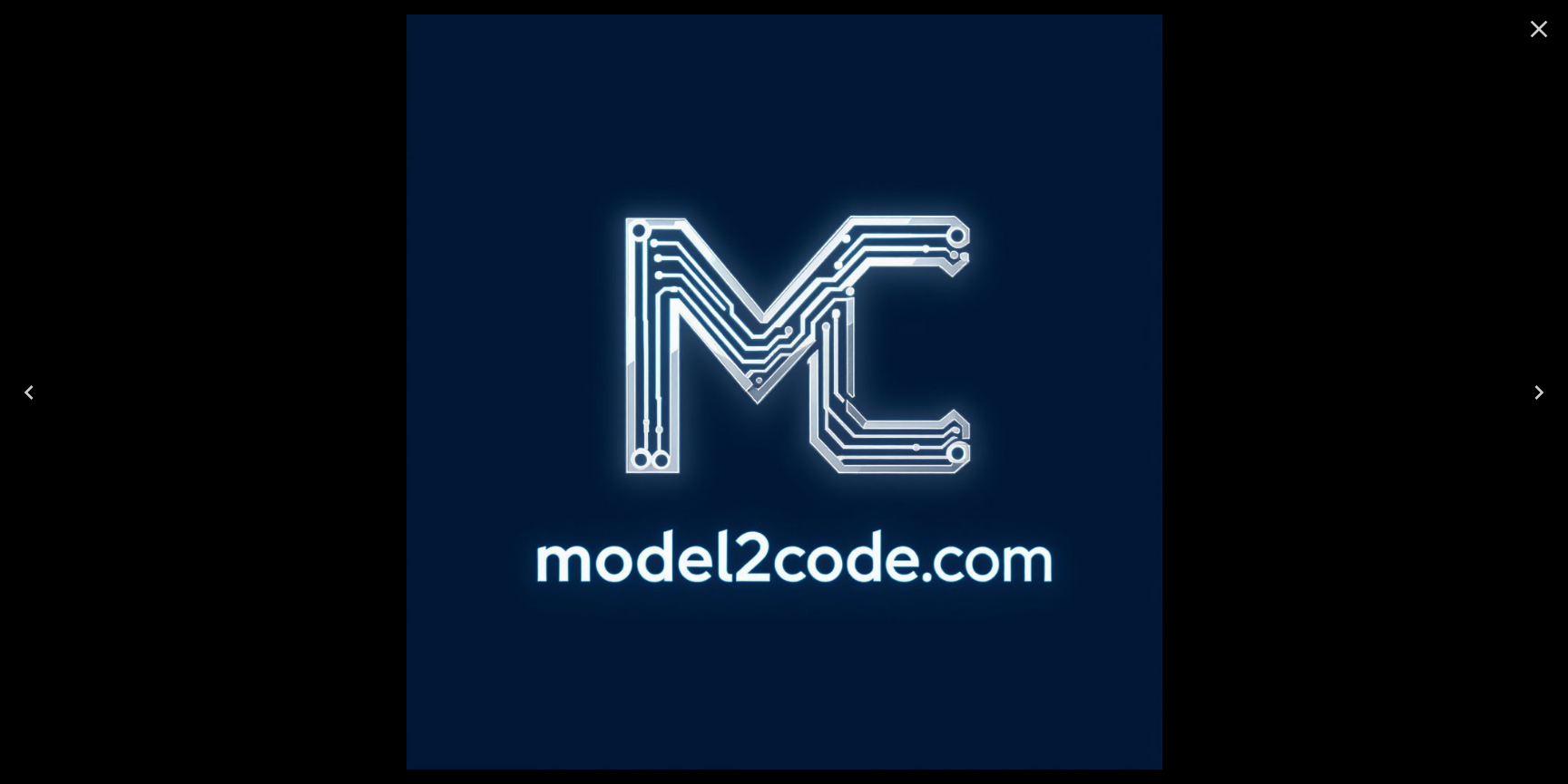
click at [1535, 38] on icon "Close" at bounding box center [1538, 29] width 29 height 29
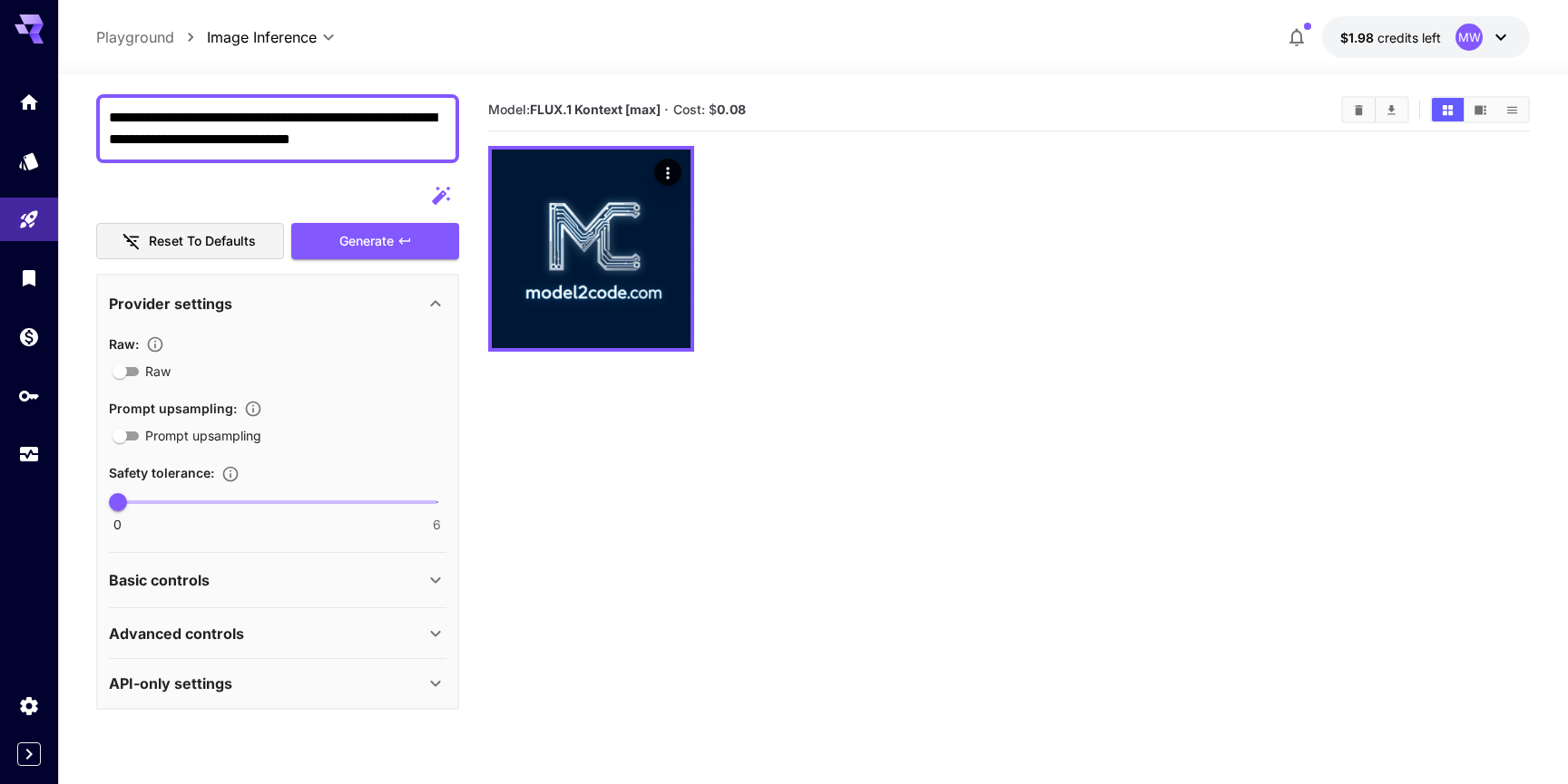
scroll to position [0, 0]
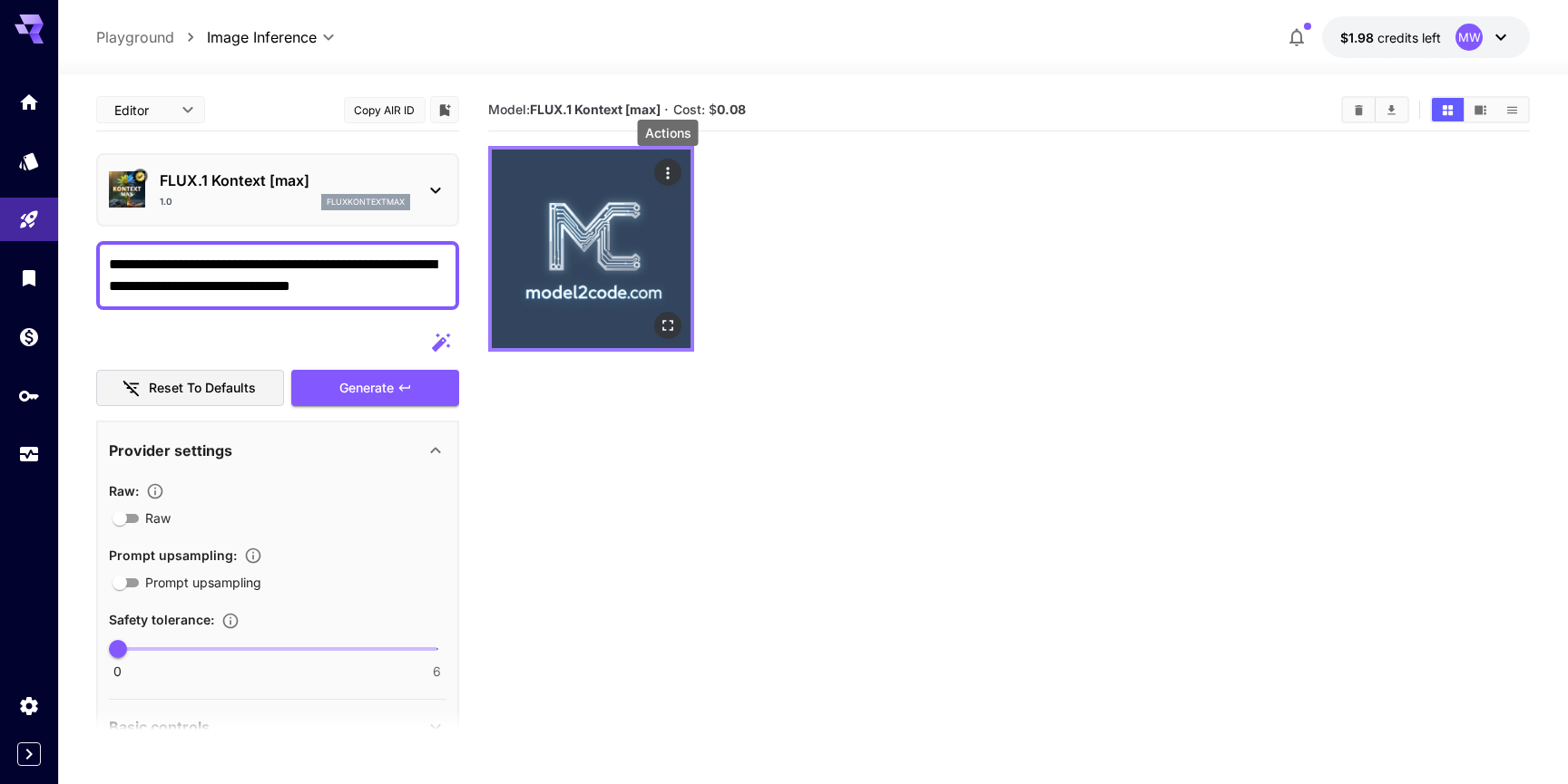
click at [673, 175] on icon "Actions" at bounding box center [668, 174] width 18 height 18
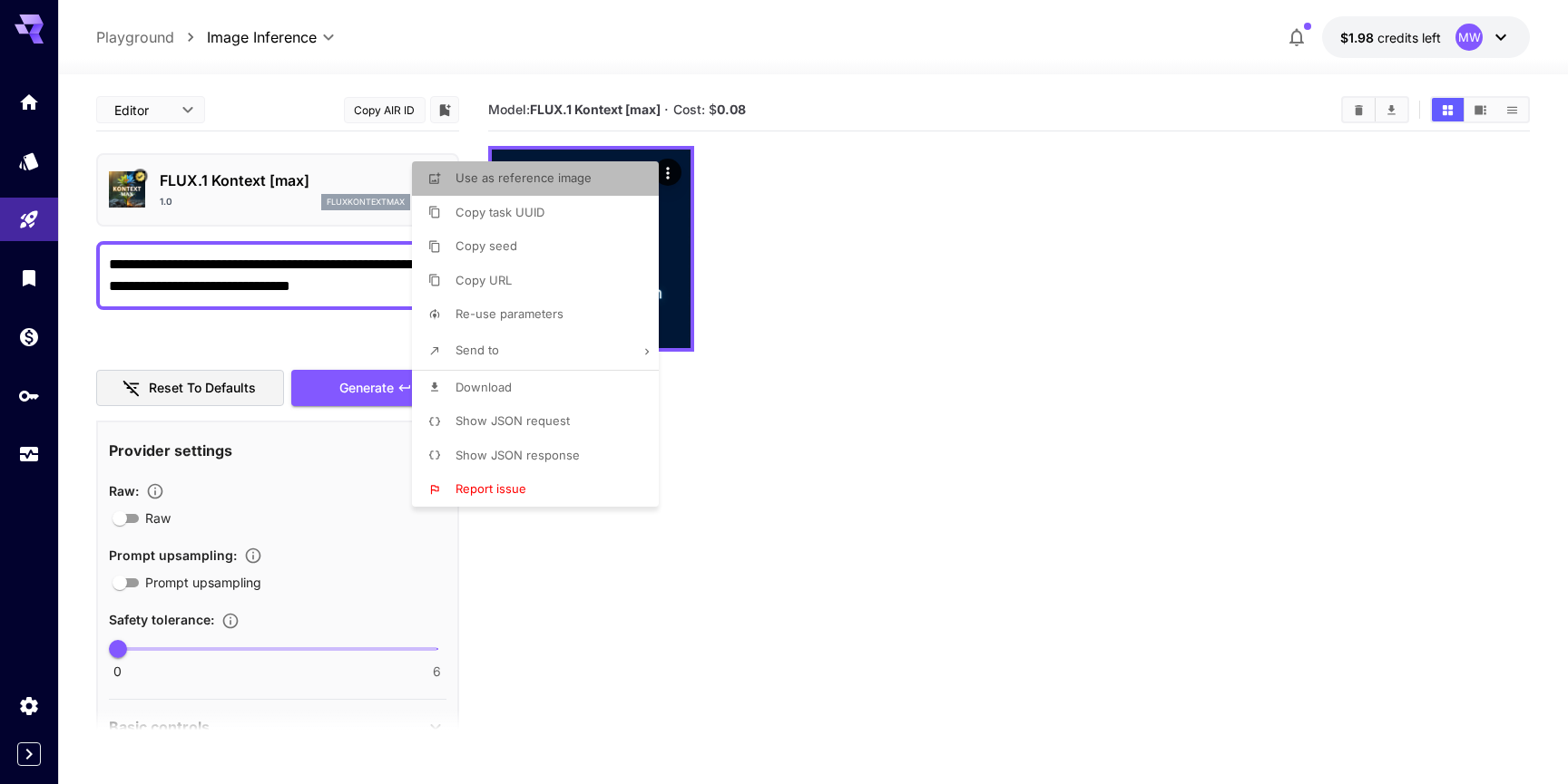
click at [604, 179] on li "Use as reference image" at bounding box center [541, 179] width 258 height 35
click at [258, 271] on div at bounding box center [784, 392] width 1568 height 784
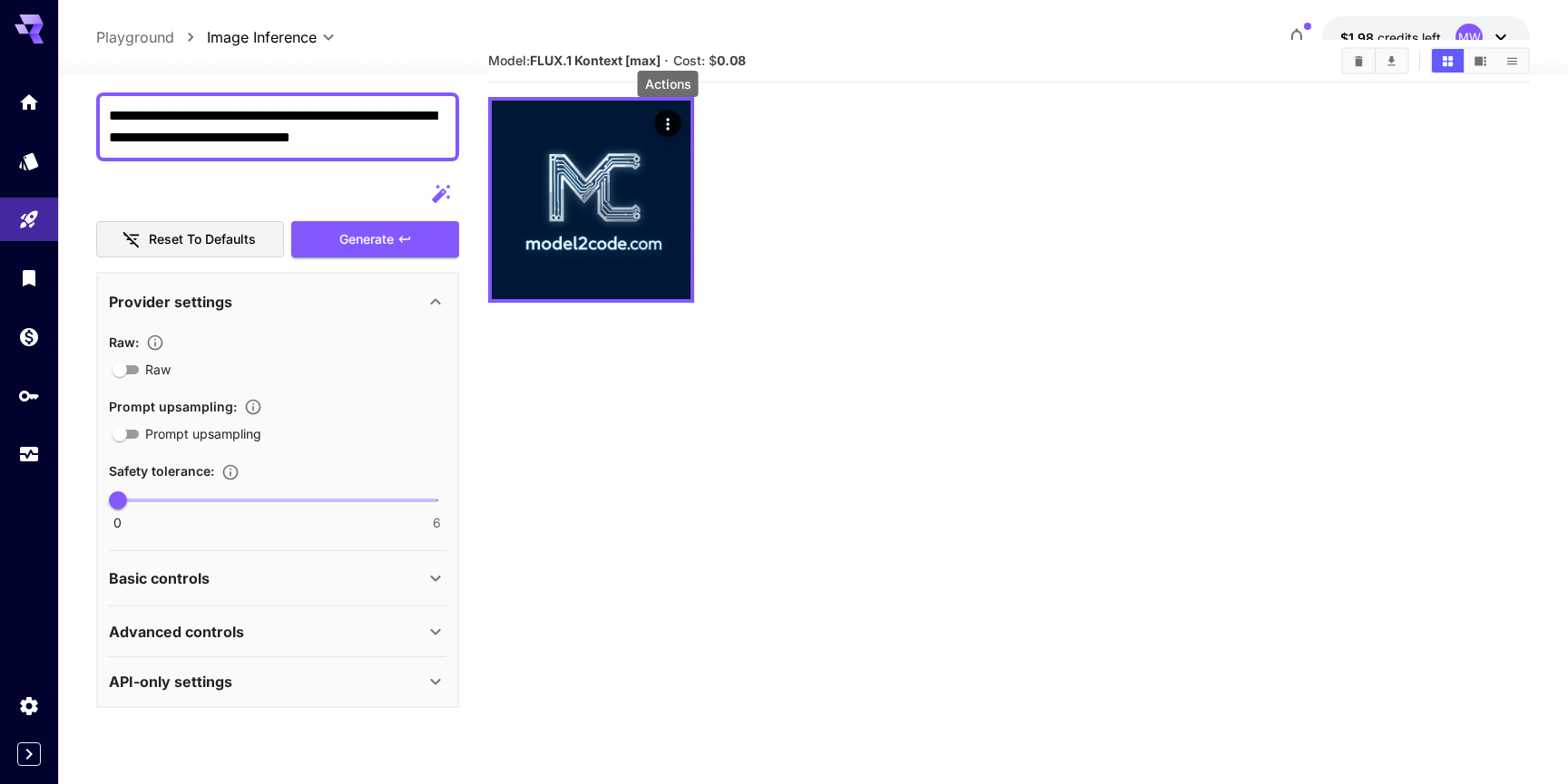
scroll to position [50, 0]
click at [253, 583] on div "Basic controls" at bounding box center [266, 579] width 315 height 22
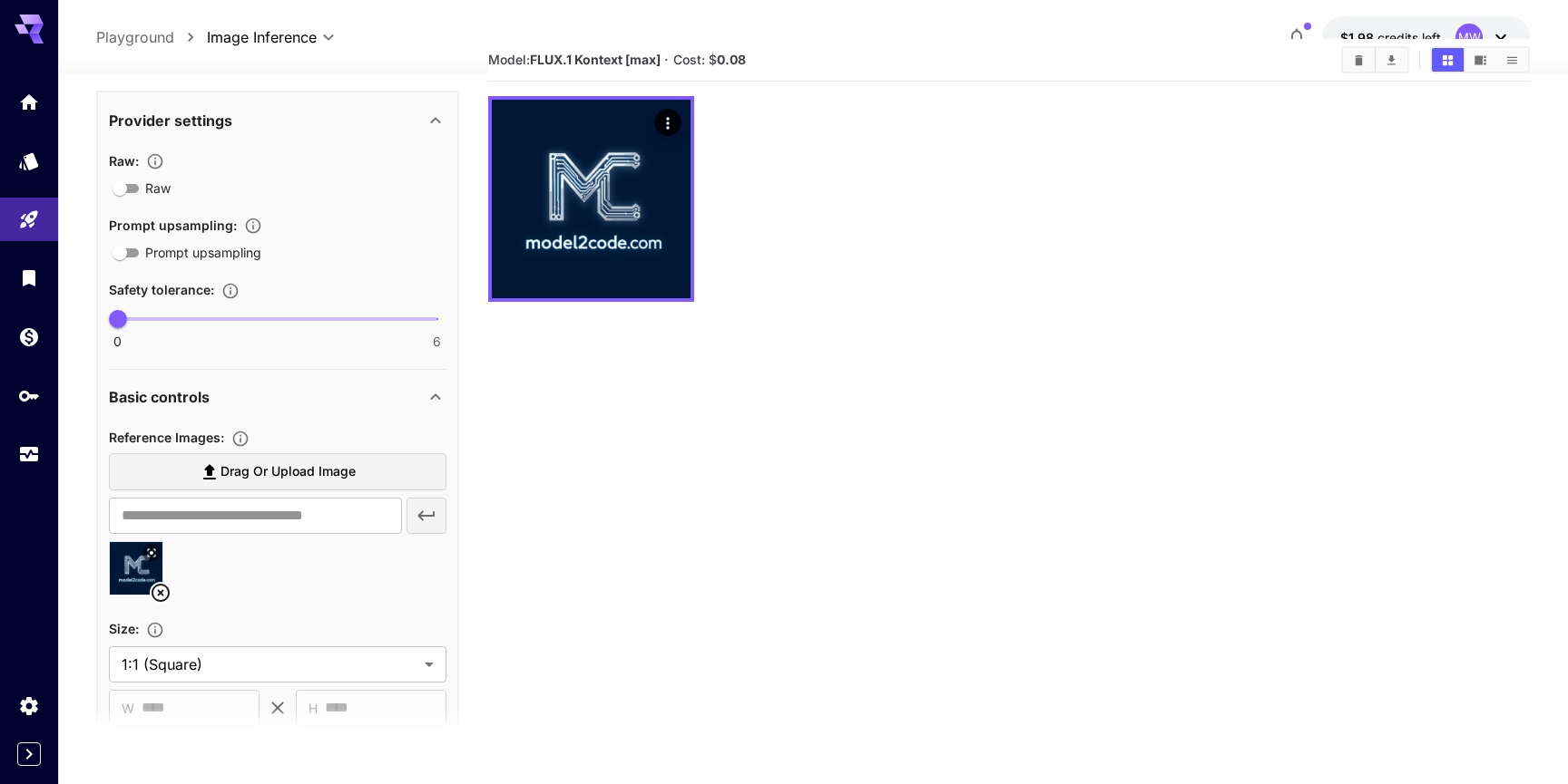
click at [309, 402] on div "Basic controls" at bounding box center [266, 397] width 315 height 22
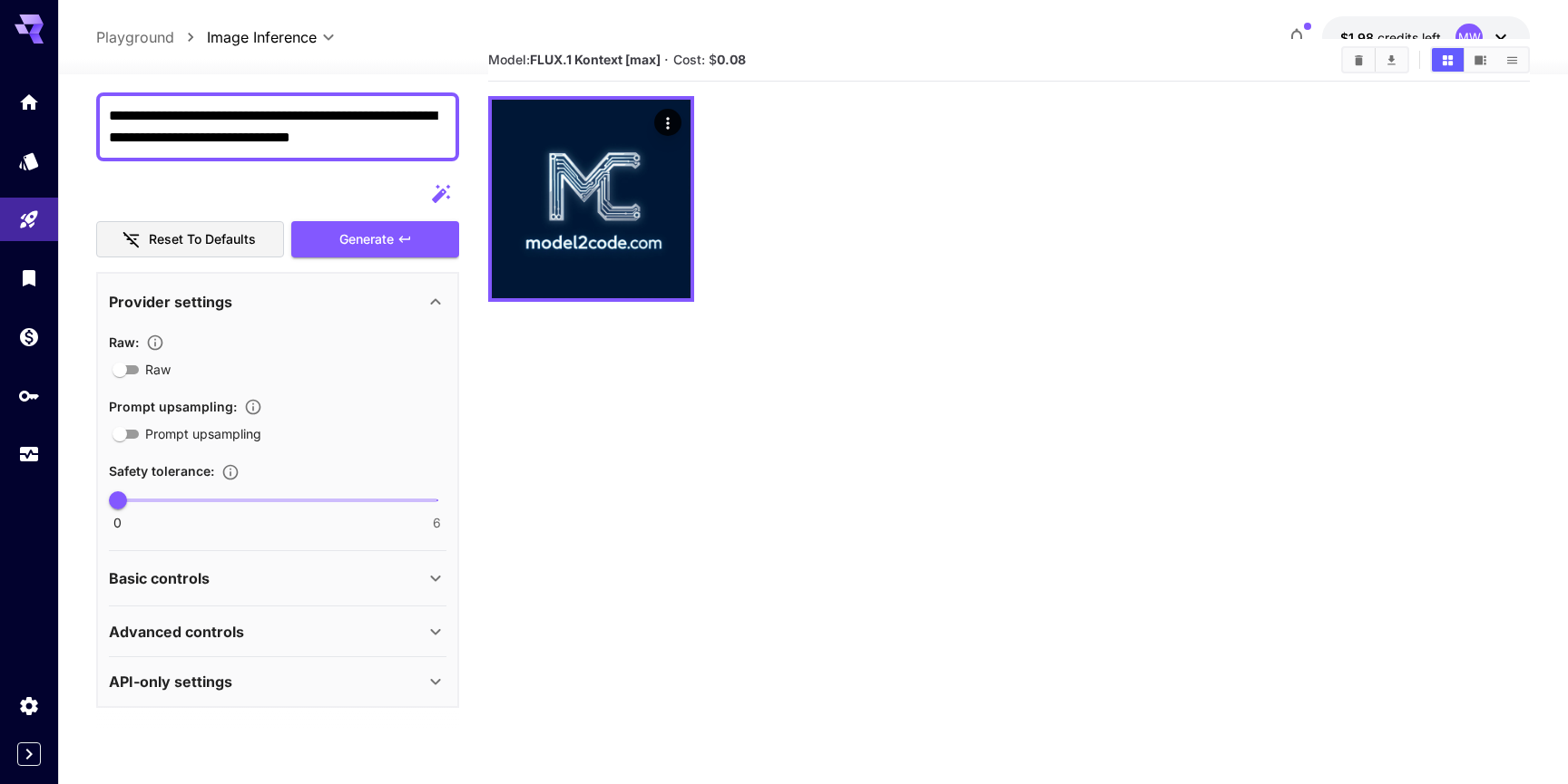
scroll to position [0, 0]
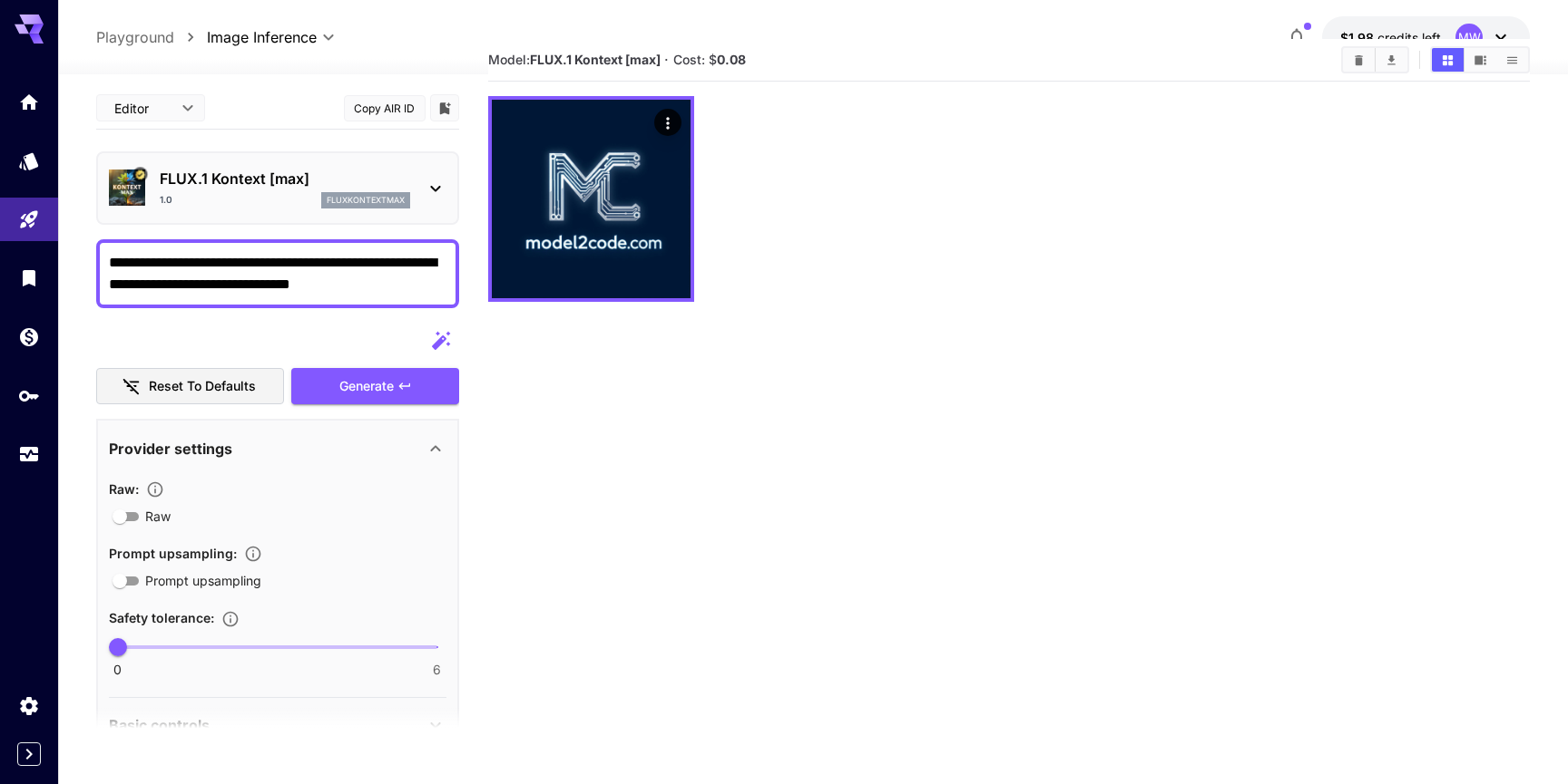
drag, startPoint x: 420, startPoint y: 287, endPoint x: 85, endPoint y: 234, distance: 339.2
click at [85, 234] on section "**********" at bounding box center [812, 451] width 1510 height 853
type textarea "**********"
click at [356, 383] on span "Generate" at bounding box center [366, 386] width 55 height 23
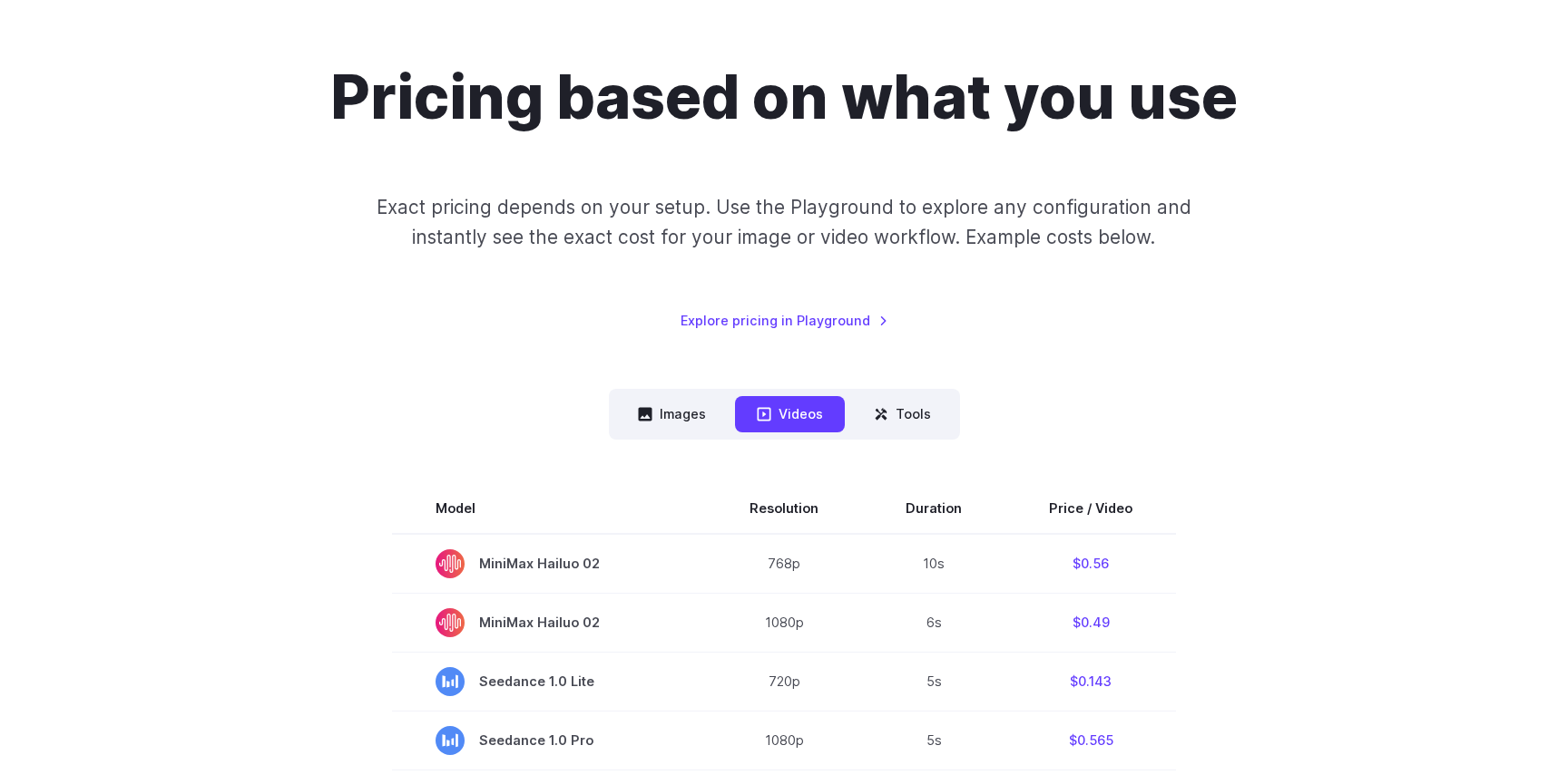
scroll to position [246, 0]
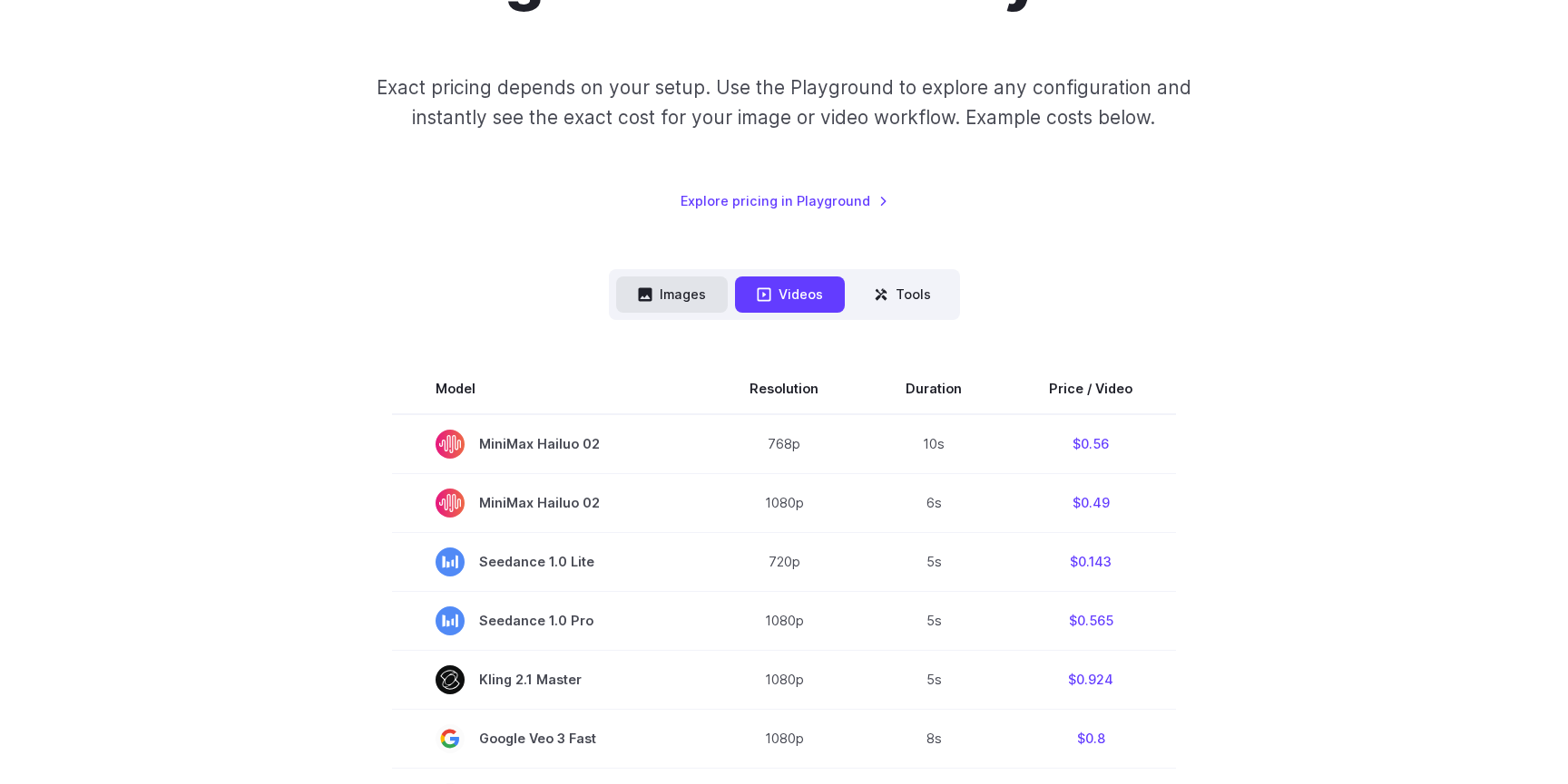
click at [681, 294] on button "Images" at bounding box center [672, 293] width 112 height 35
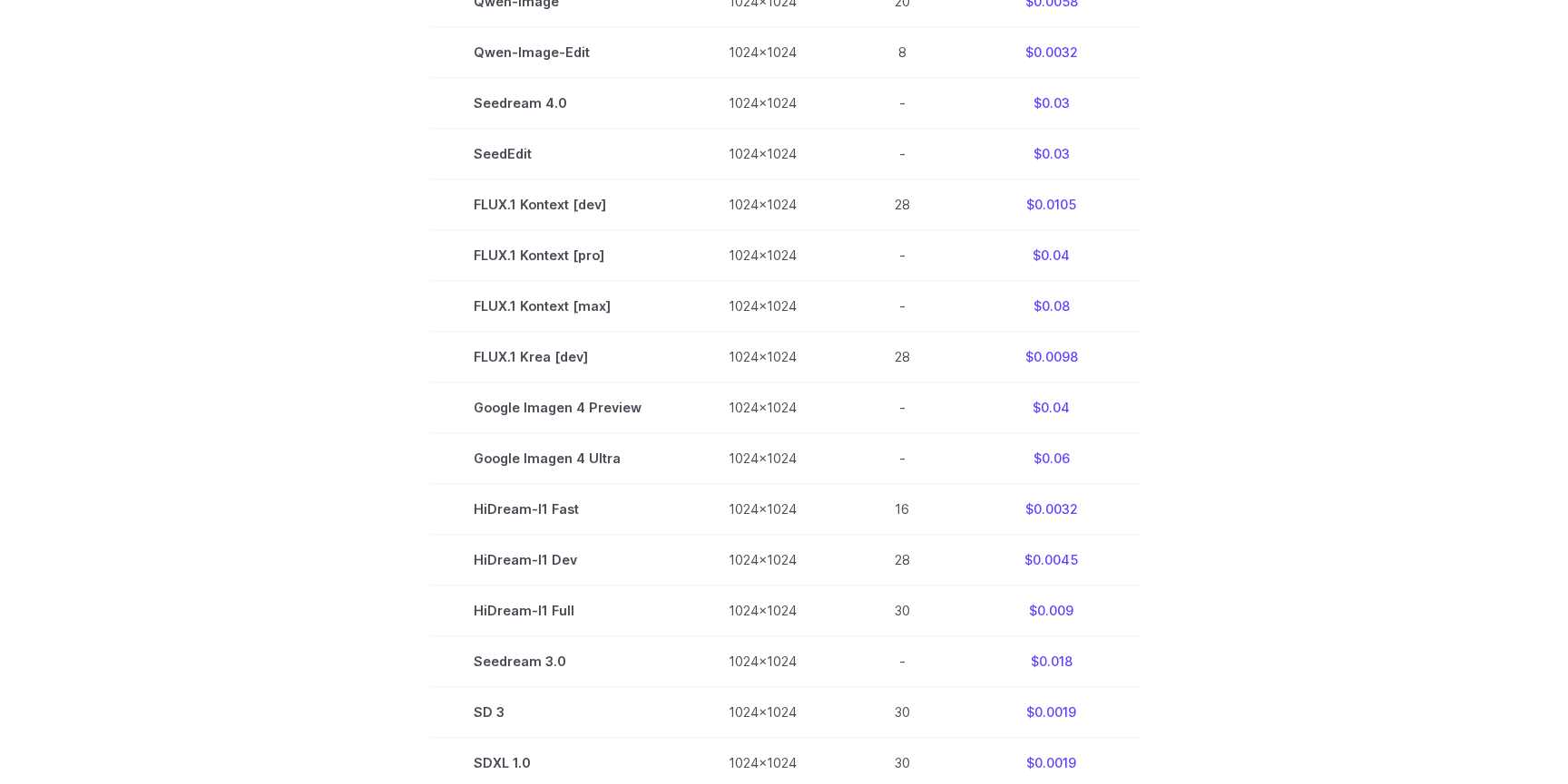
scroll to position [840, 0]
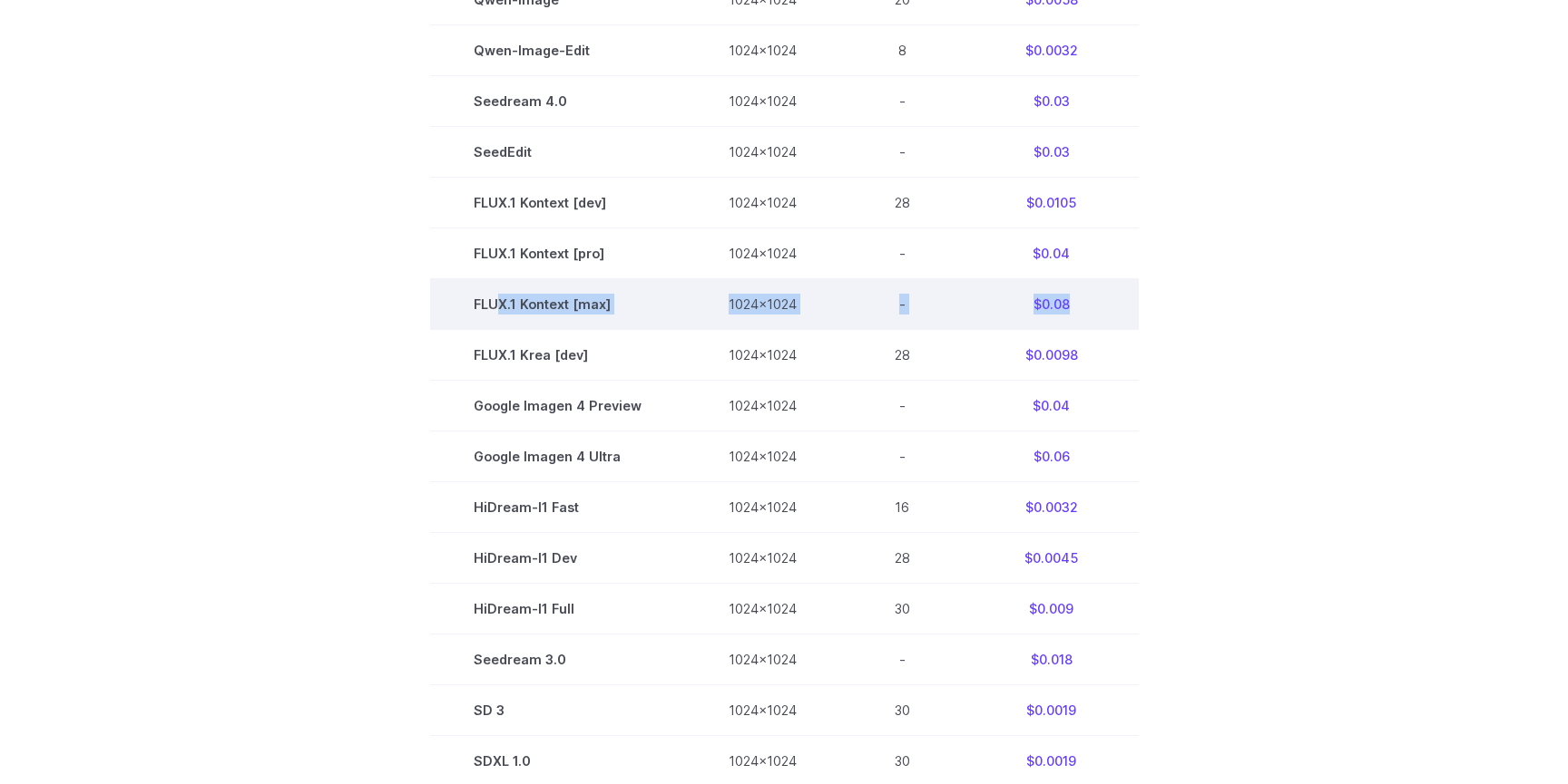
drag, startPoint x: 502, startPoint y: 306, endPoint x: 1074, endPoint y: 304, distance: 572.0
click at [1074, 304] on tr "FLUX.1 Kontext [max] 1024x1024 - $0.08" at bounding box center [784, 303] width 709 height 51
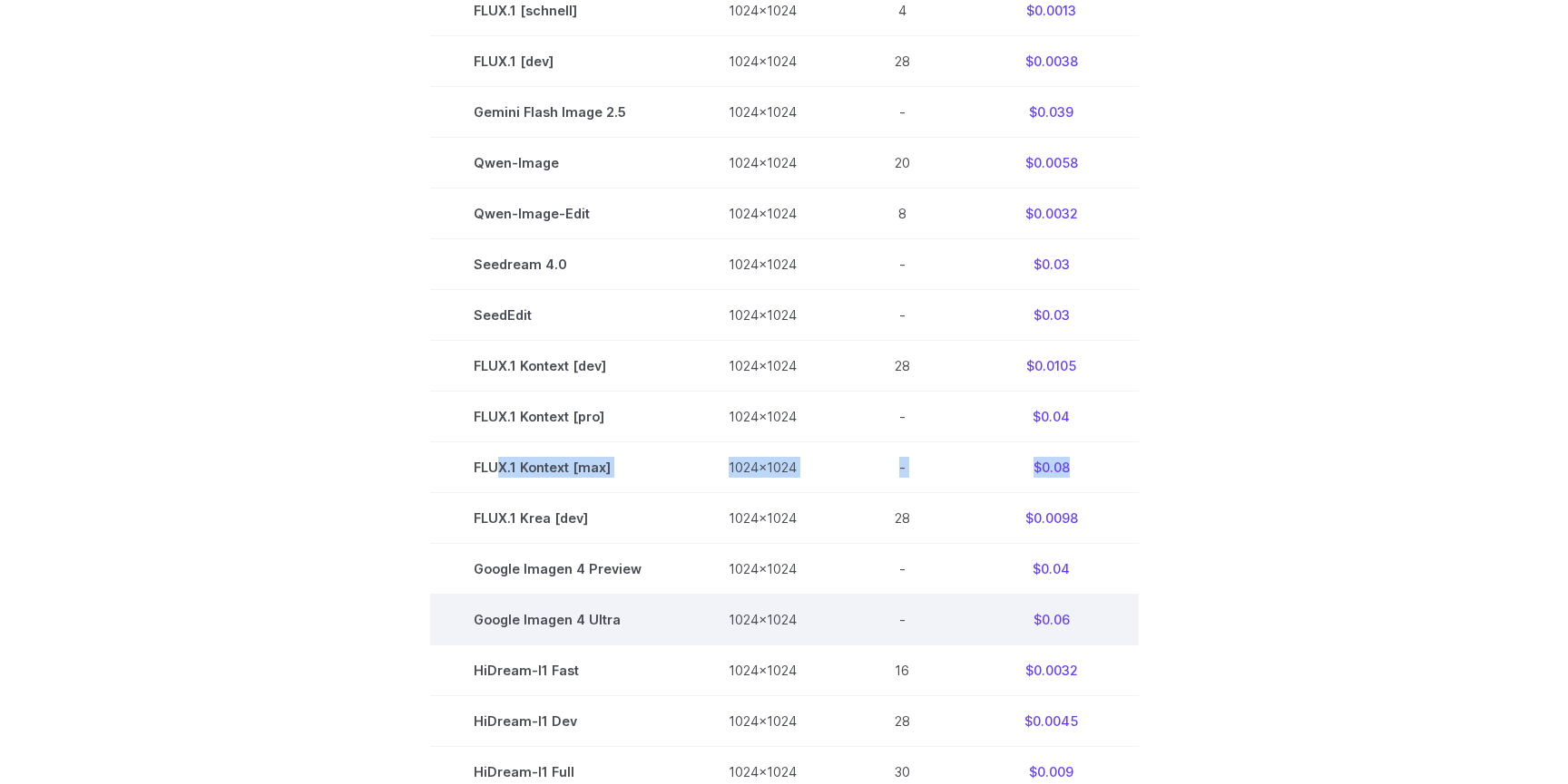
scroll to position [671, 0]
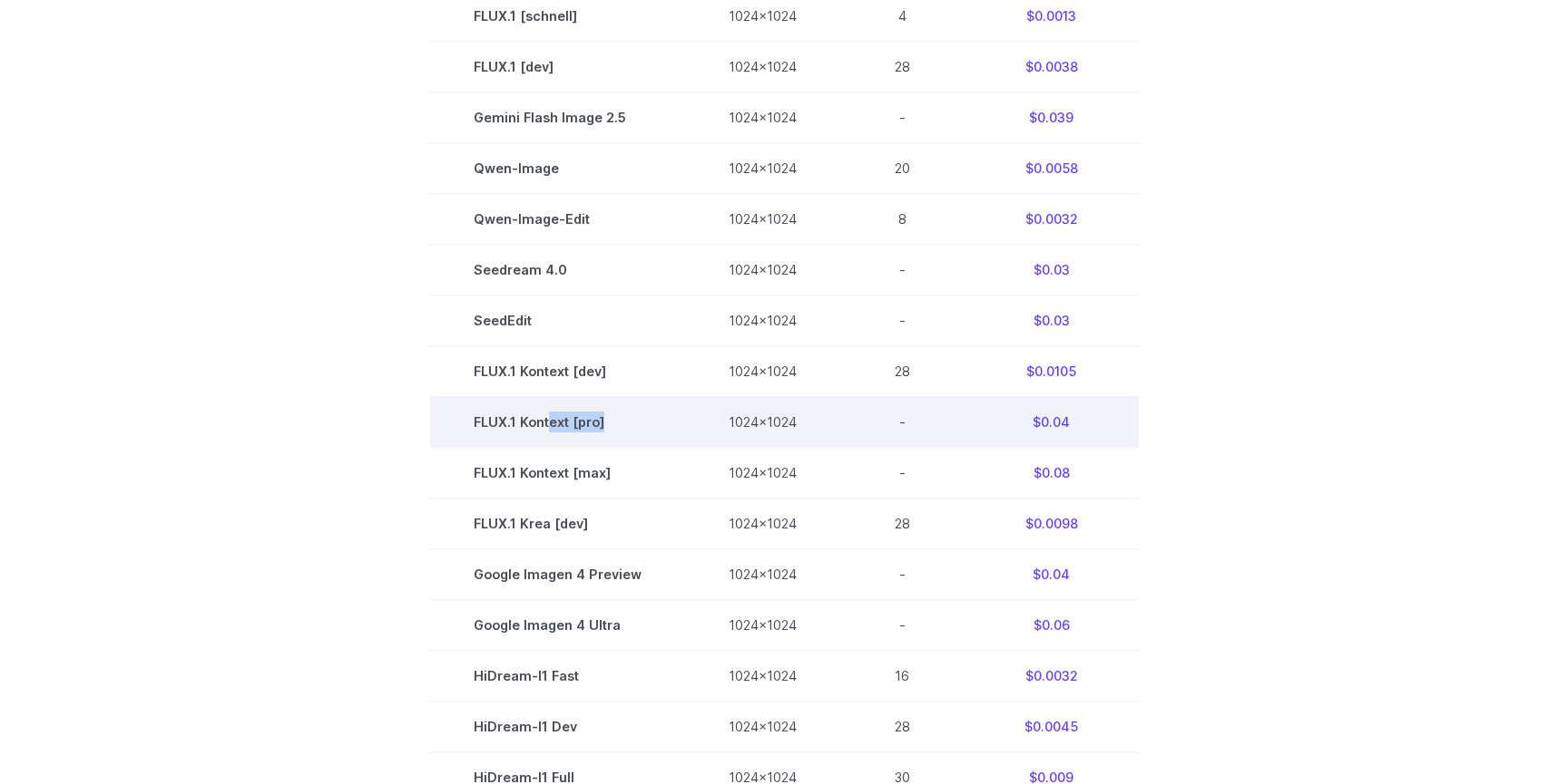
drag, startPoint x: 553, startPoint y: 434, endPoint x: 629, endPoint y: 432, distance: 76.0
click at [629, 432] on td "FLUX.1 Kontext [pro]" at bounding box center [557, 421] width 255 height 51
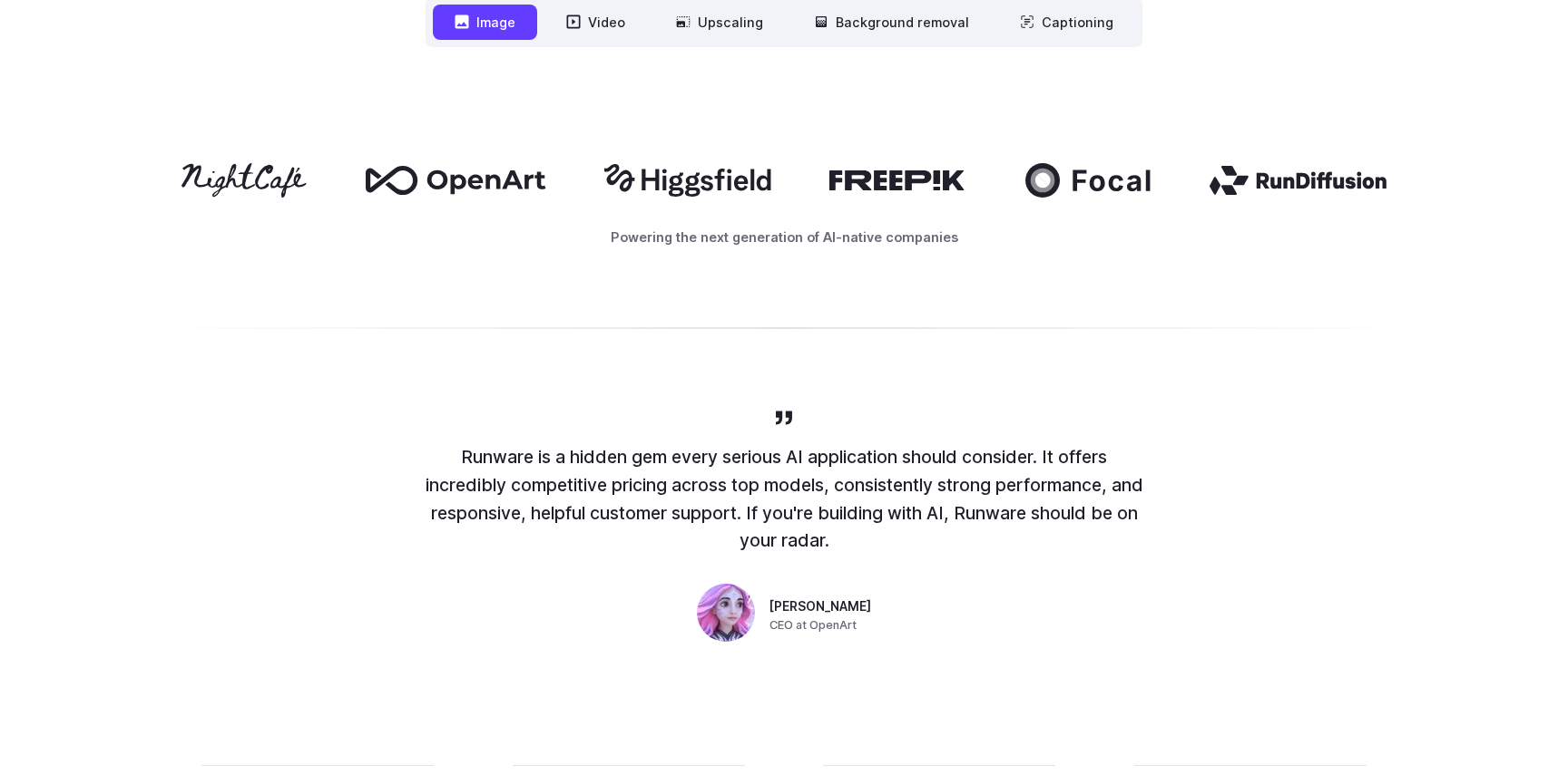
scroll to position [1047, 0]
